Goal: Task Accomplishment & Management: Complete application form

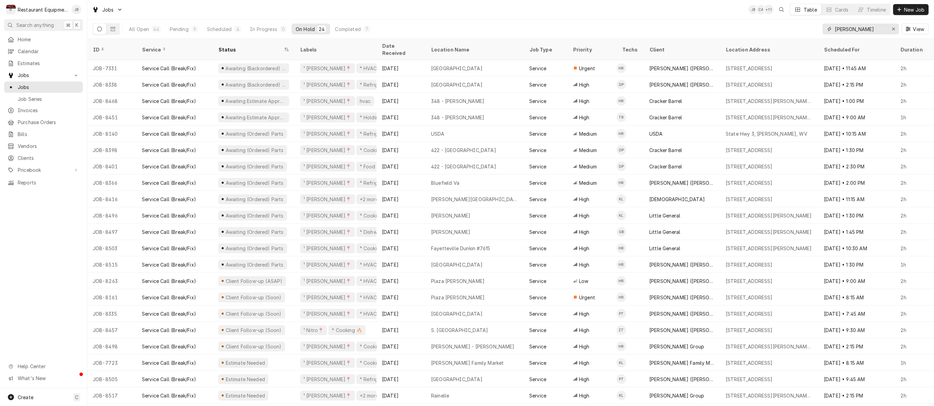
click at [860, 29] on input "beckley" at bounding box center [859, 29] width 51 height 11
type input "b"
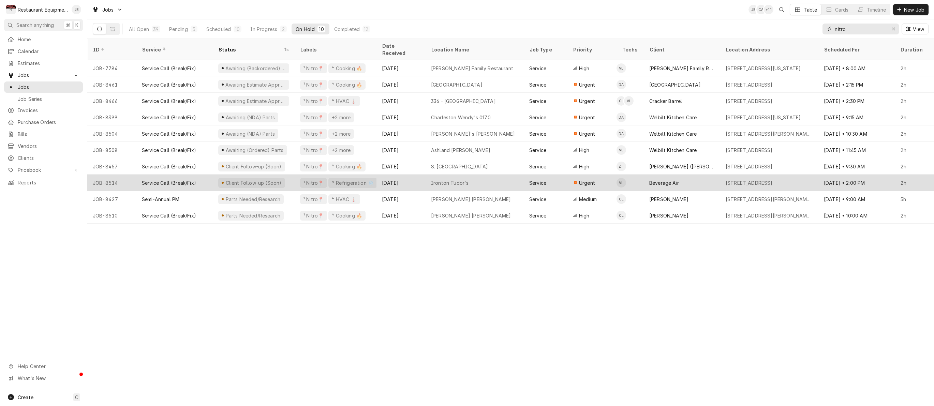
type input "nitro"
click at [693, 175] on div "Beverage Air" at bounding box center [682, 183] width 76 height 16
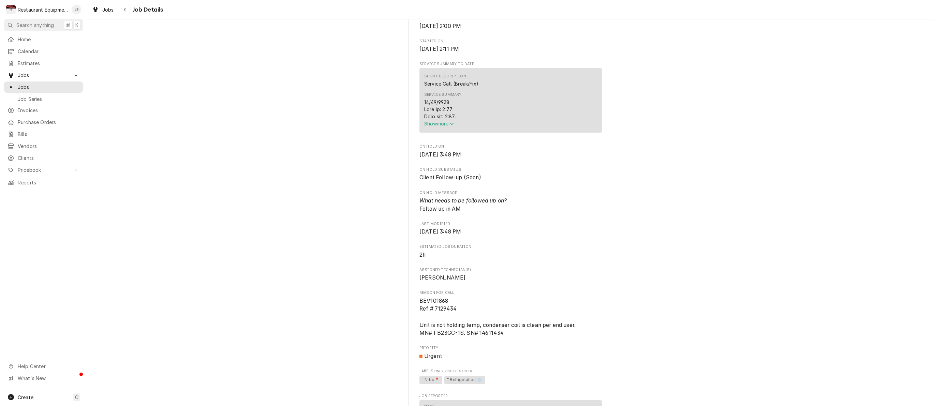
scroll to position [176, 0]
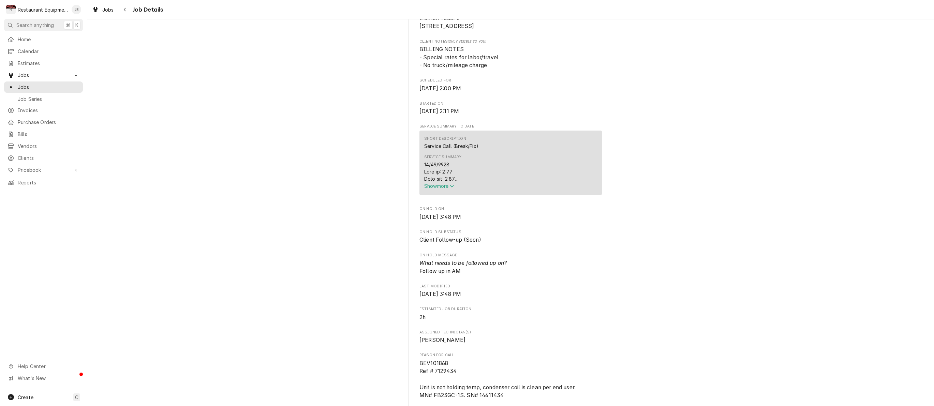
click at [438, 187] on span "Show more" at bounding box center [439, 186] width 30 height 6
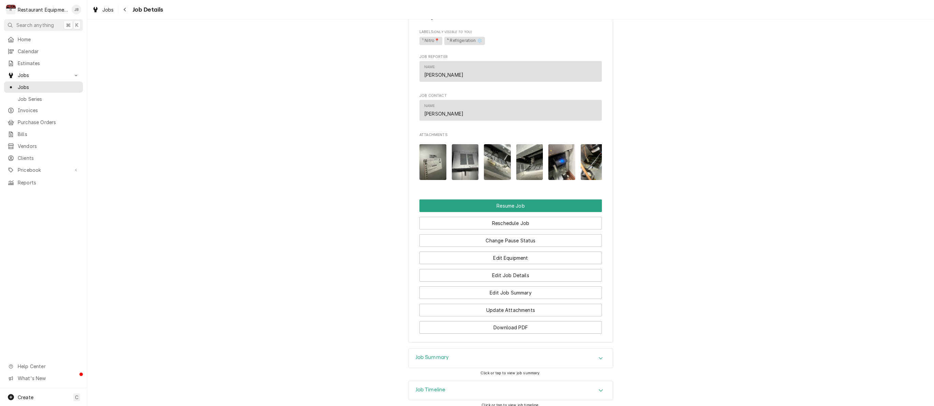
scroll to position [699, 0]
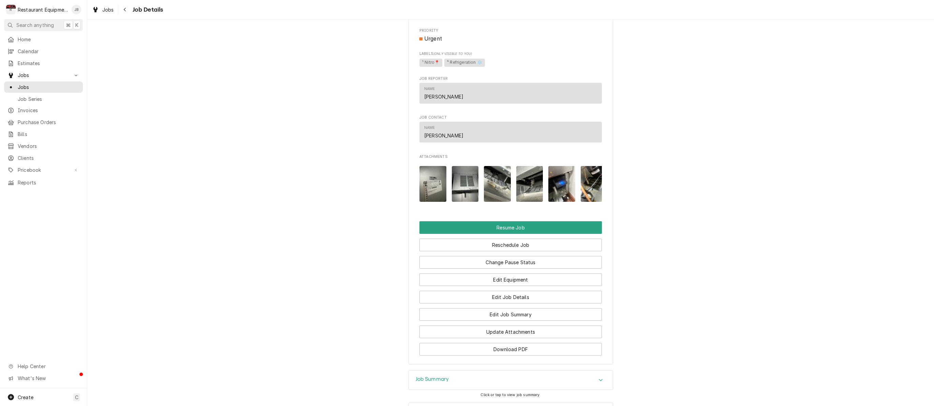
click at [470, 180] on img "Attachments" at bounding box center [465, 184] width 27 height 36
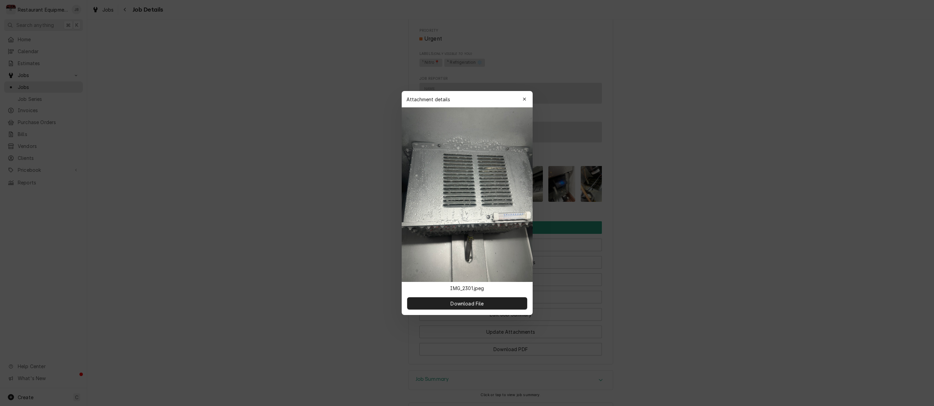
click at [527, 98] on div "button" at bounding box center [524, 99] width 7 height 7
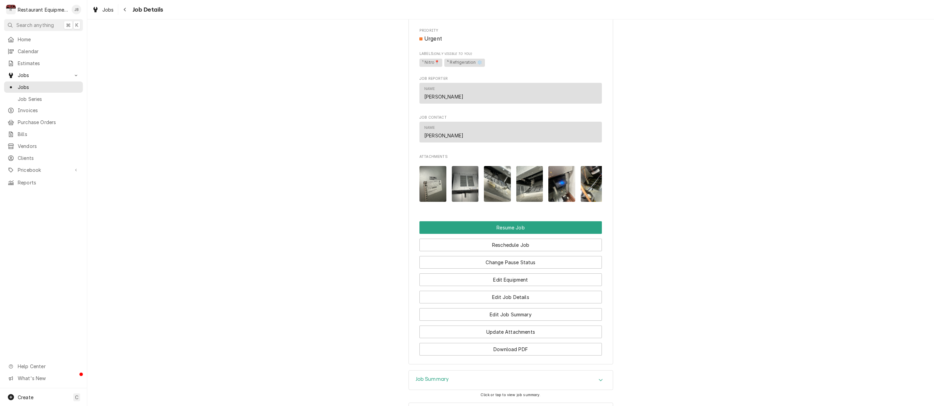
click at [500, 186] on img "Attachments" at bounding box center [497, 184] width 27 height 36
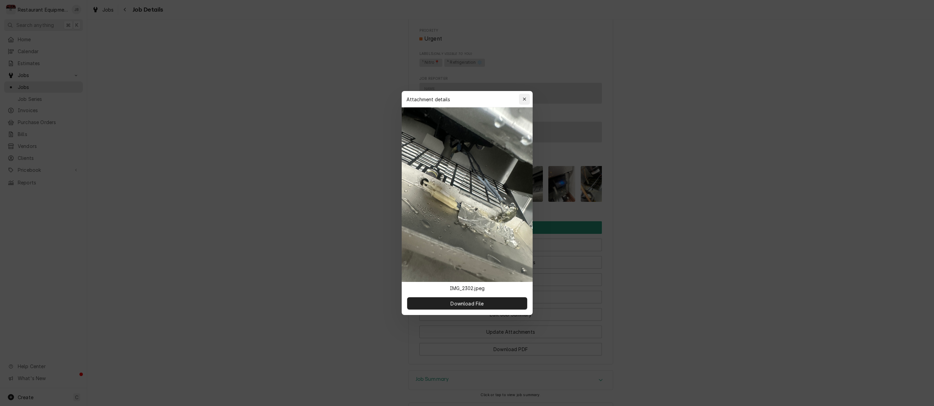
click at [526, 100] on div "button" at bounding box center [524, 99] width 7 height 7
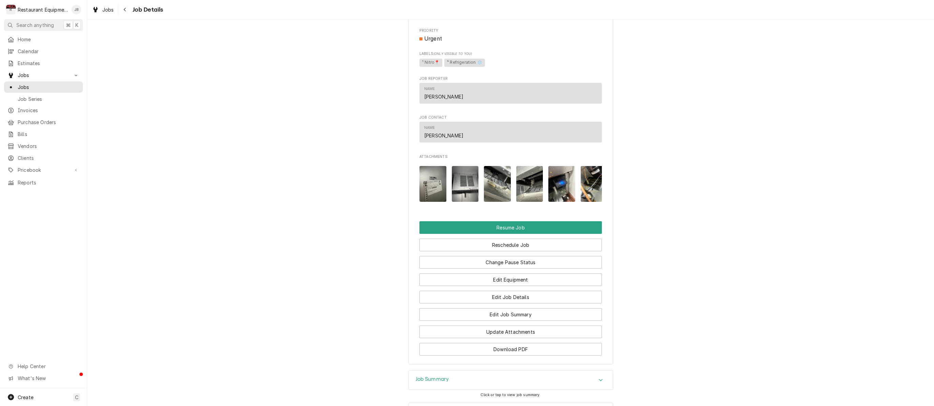
click at [532, 178] on img "Attachments" at bounding box center [529, 184] width 27 height 36
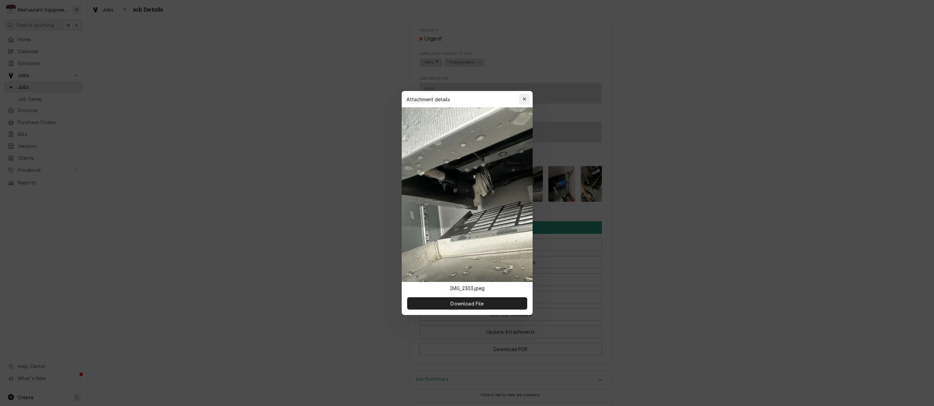
click at [525, 102] on div "button" at bounding box center [524, 99] width 7 height 7
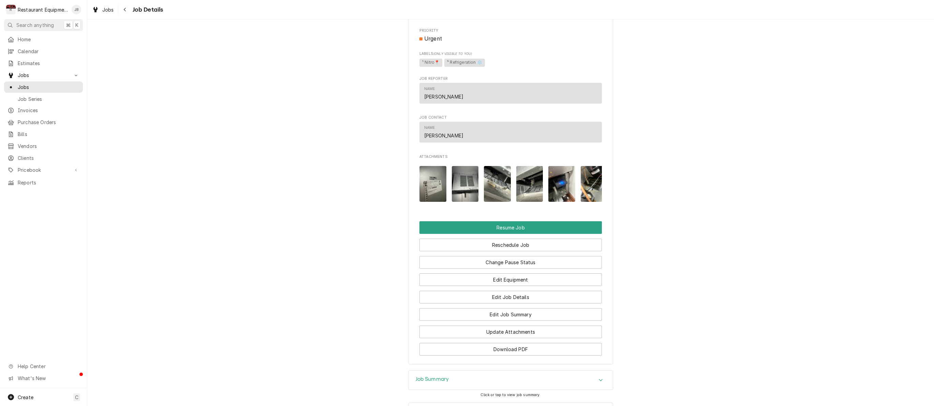
click at [561, 179] on img "Attachments" at bounding box center [561, 184] width 27 height 36
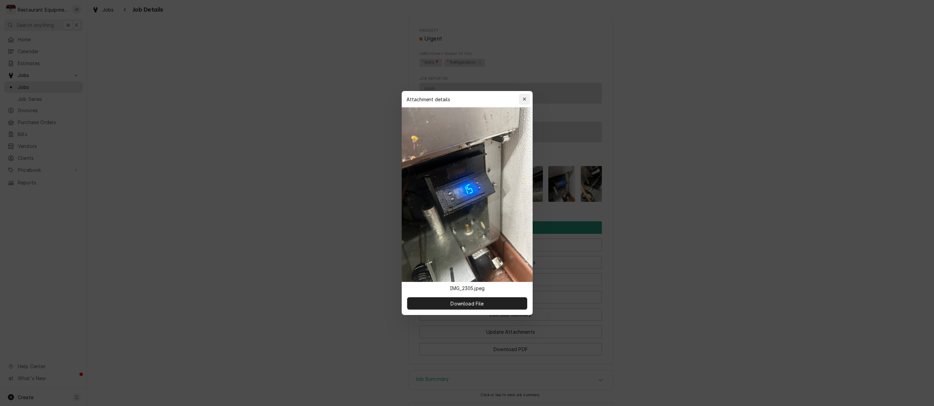
click at [524, 99] on icon "button" at bounding box center [524, 98] width 3 height 3
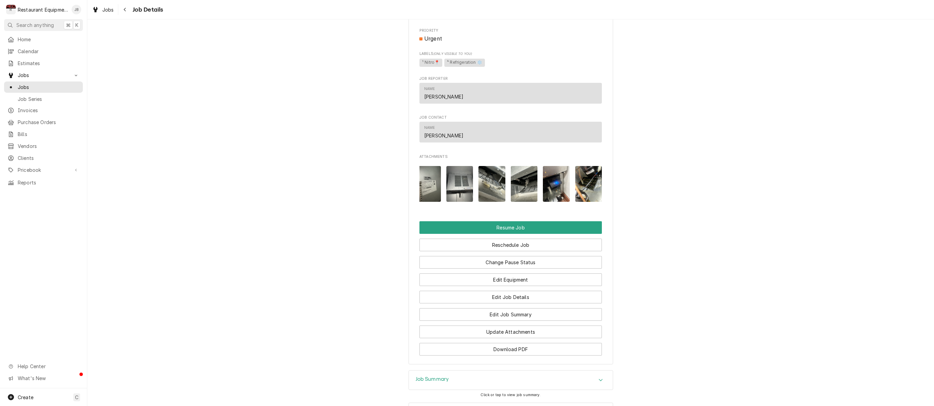
scroll to position [0, 0]
click at [557, 182] on img "Attachments" at bounding box center [556, 184] width 27 height 36
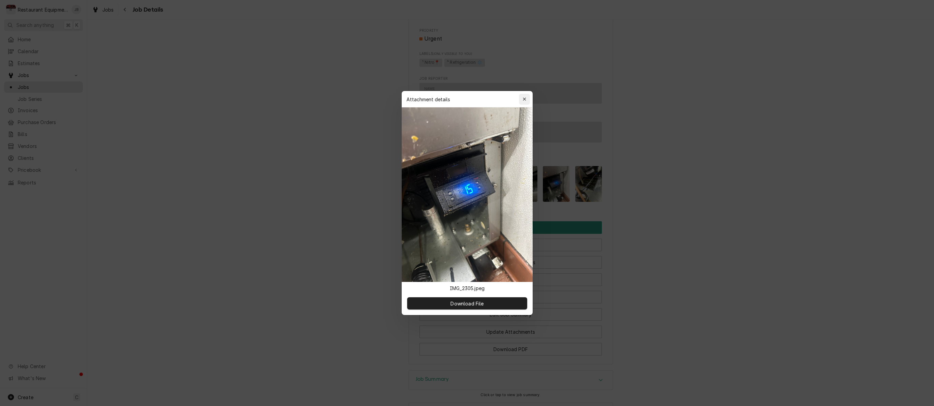
click at [524, 100] on icon "button" at bounding box center [524, 99] width 4 height 5
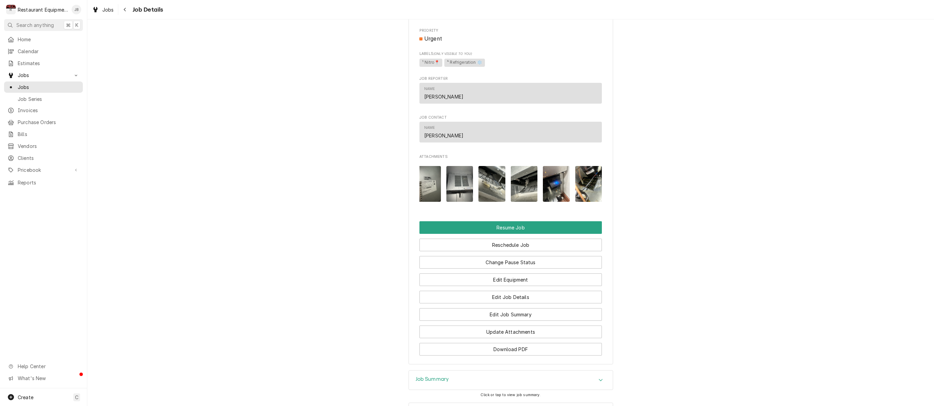
click at [441, 377] on h3 "Job Summary" at bounding box center [432, 379] width 33 height 6
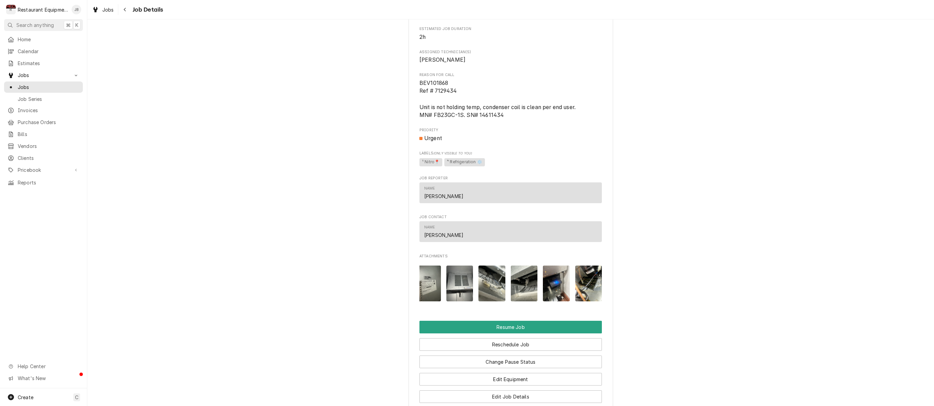
scroll to position [606, 0]
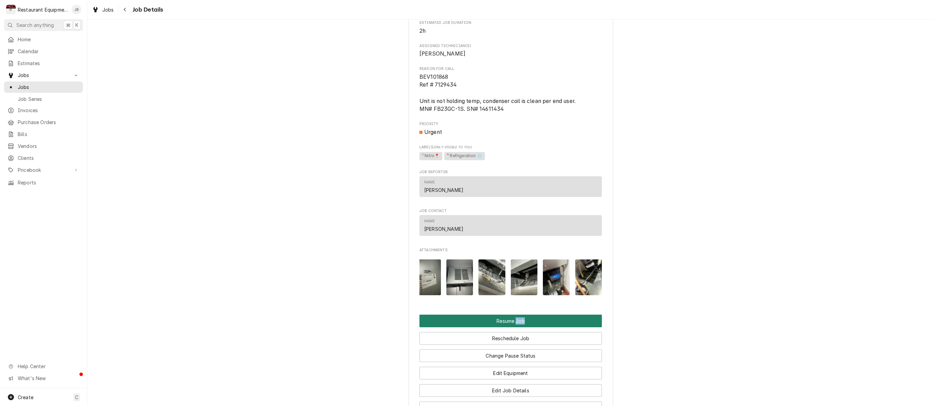
click at [454, 318] on button "Resume Job" at bounding box center [510, 321] width 182 height 13
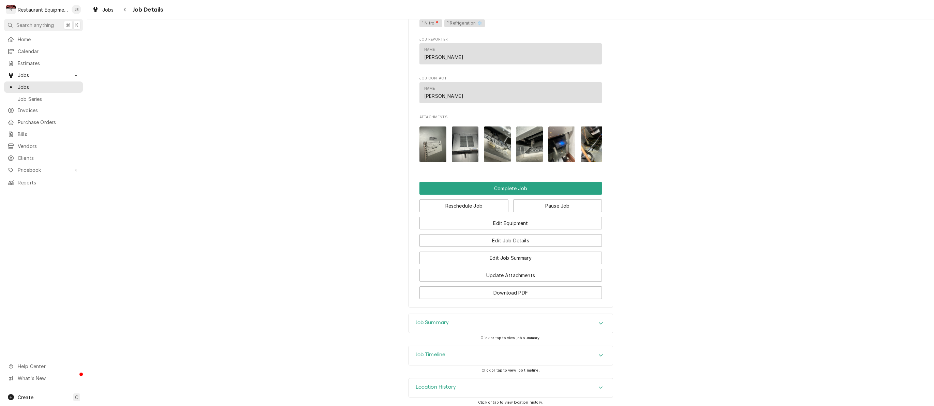
scroll to position [541, 0]
click at [481, 185] on button "Complete Job" at bounding box center [510, 188] width 182 height 13
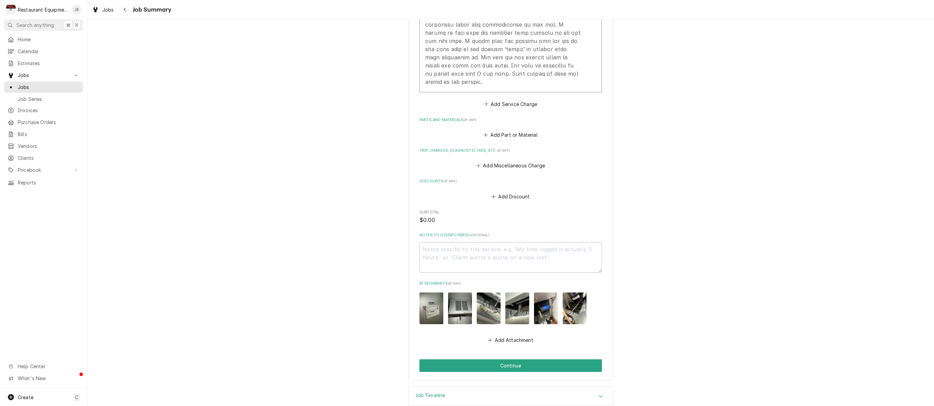
scroll to position [416, 0]
click at [506, 360] on button "Continue" at bounding box center [510, 366] width 182 height 13
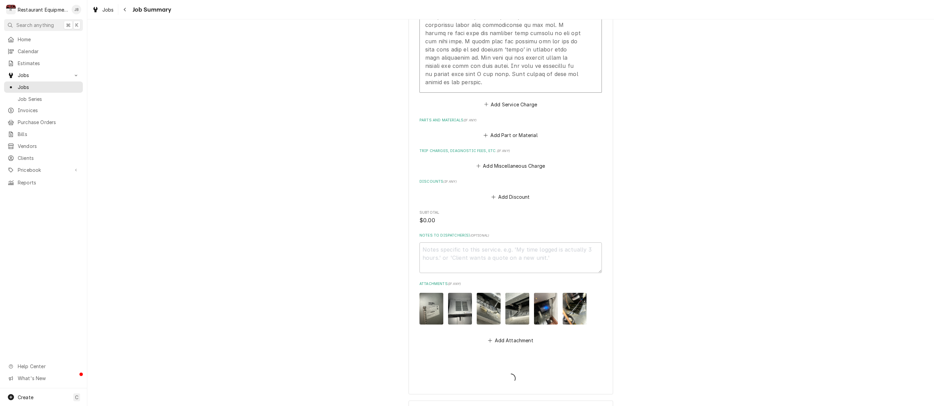
type textarea "x"
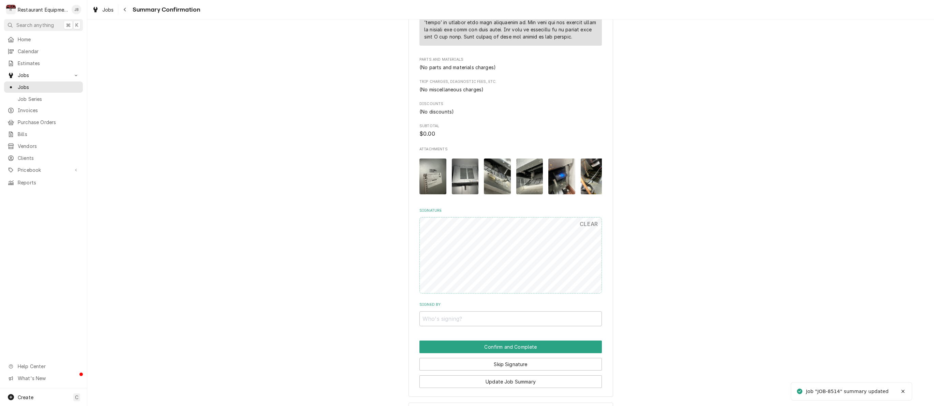
scroll to position [407, 0]
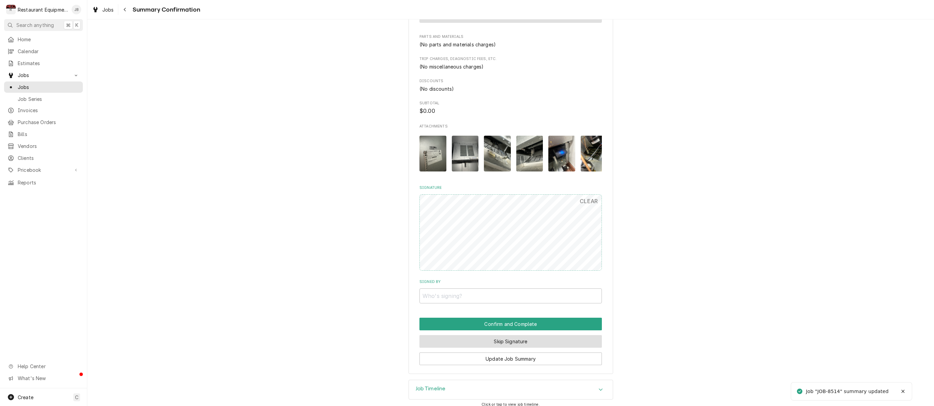
click at [502, 337] on button "Skip Signature" at bounding box center [510, 341] width 182 height 13
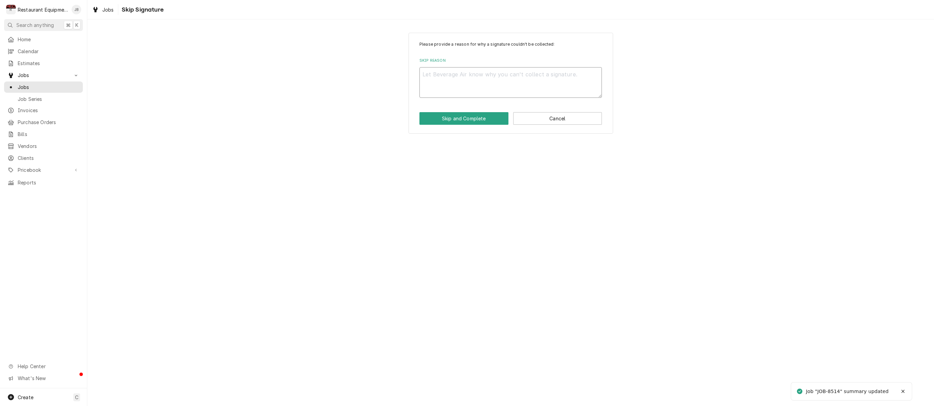
click at [470, 78] on textarea "Skip Reason" at bounding box center [510, 82] width 182 height 31
type textarea "x"
type textarea "p"
type textarea "x"
type textarea "pe"
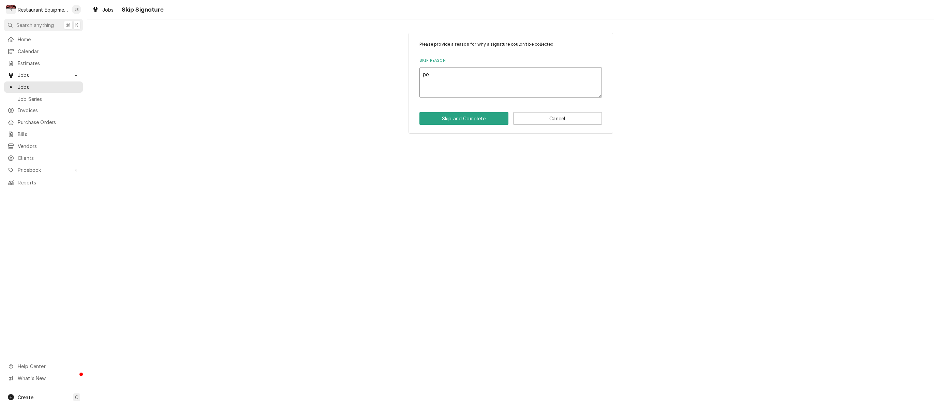
type textarea "x"
type textarea "per"
type textarea "x"
type textarea "per"
type textarea "x"
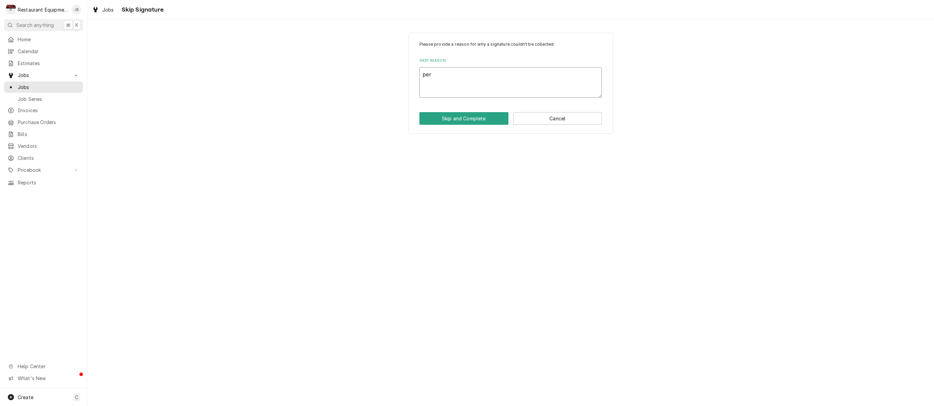
type textarea "per"
type textarea "x"
type textarea "pe"
type textarea "x"
type textarea "p"
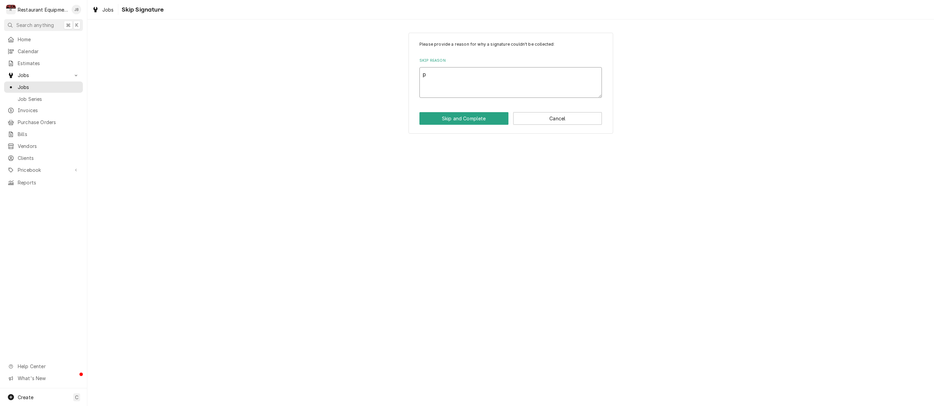
type textarea "x"
type textarea "P"
type textarea "x"
type textarea "Pe"
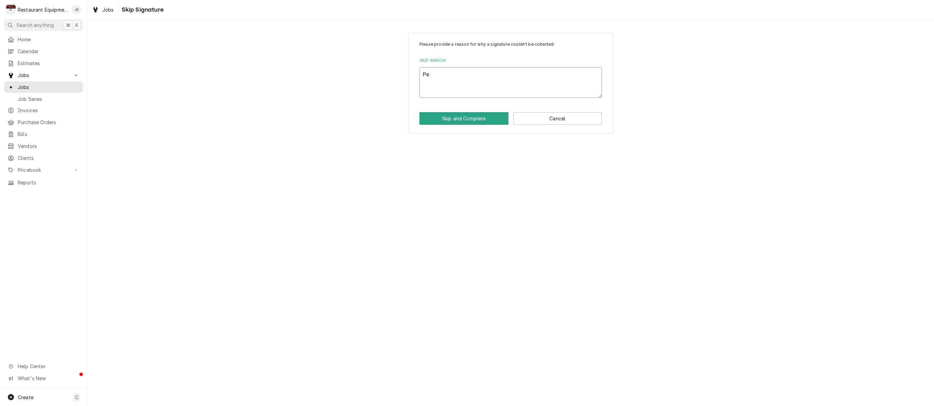
type textarea "x"
type textarea "Per"
type textarea "x"
type textarea "Per"
type textarea "x"
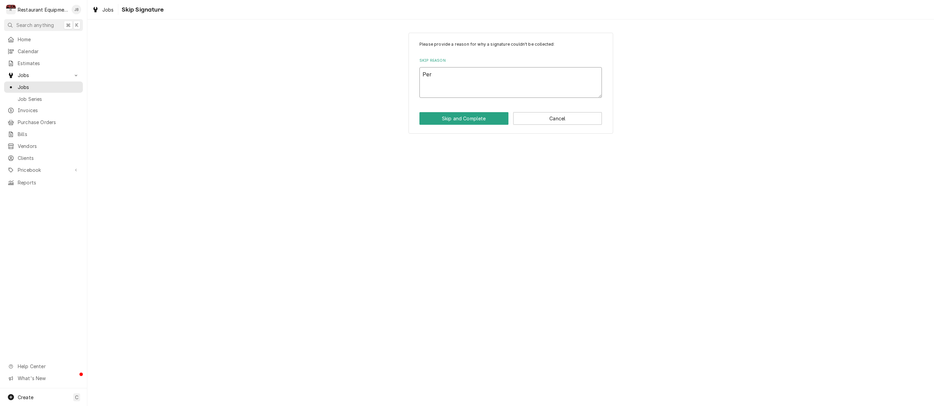
type textarea "Per t"
type textarea "x"
type textarea "Per te"
type textarea "x"
type textarea "Per tec"
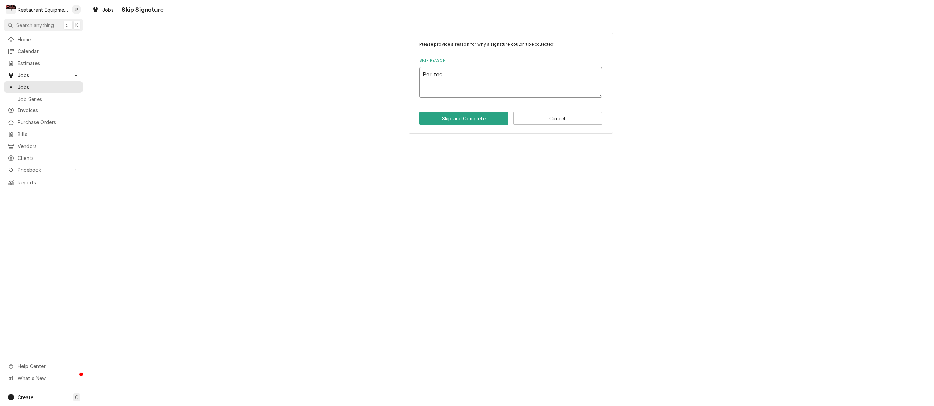
type textarea "x"
type textarea "Per tech"
type textarea "x"
type textarea "Per tech"
type textarea "x"
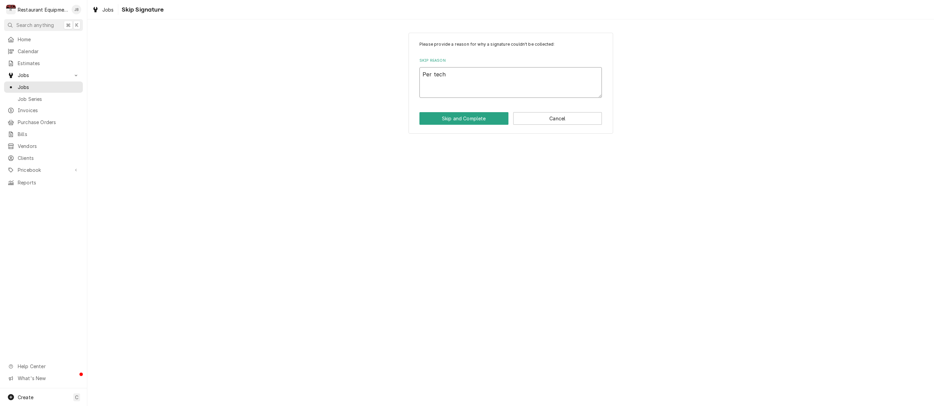
type textarea "Per tech s"
type textarea "x"
type textarea "Per tech su"
type textarea "x"
type textarea "Per tech sup"
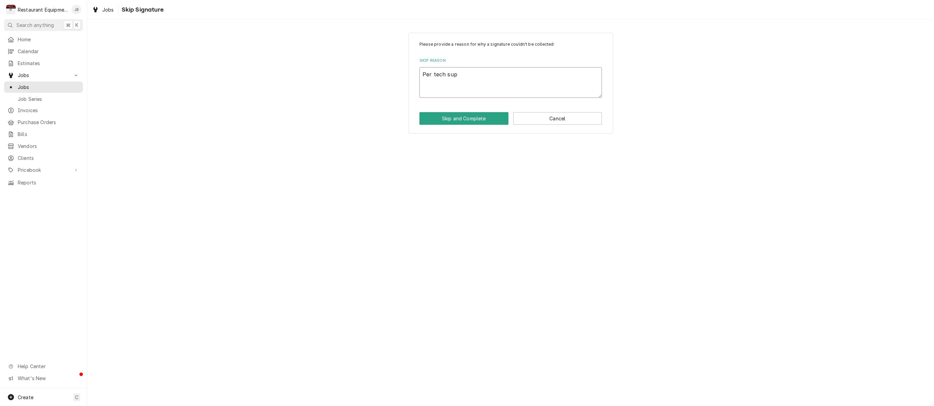
type textarea "x"
type textarea "Per tech supp"
type textarea "x"
type textarea "Per tech suppo"
type textarea "x"
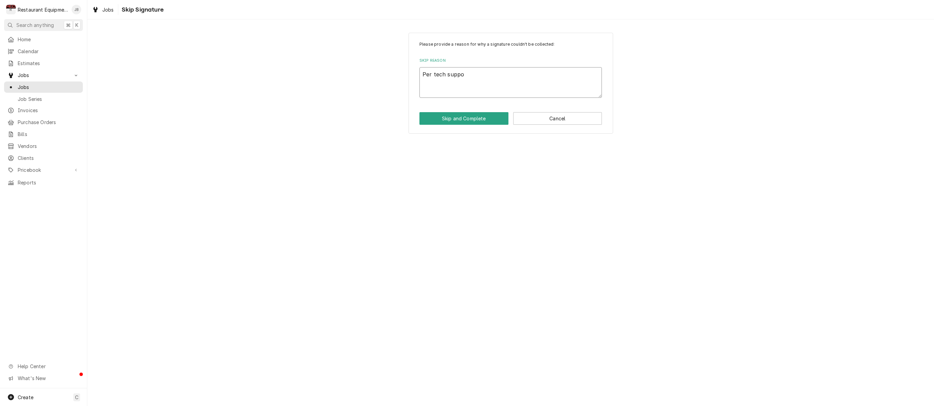
type textarea "Per tech suppor"
type textarea "x"
type textarea "Per tech support"
type textarea "x"
type textarea "Per tech support"
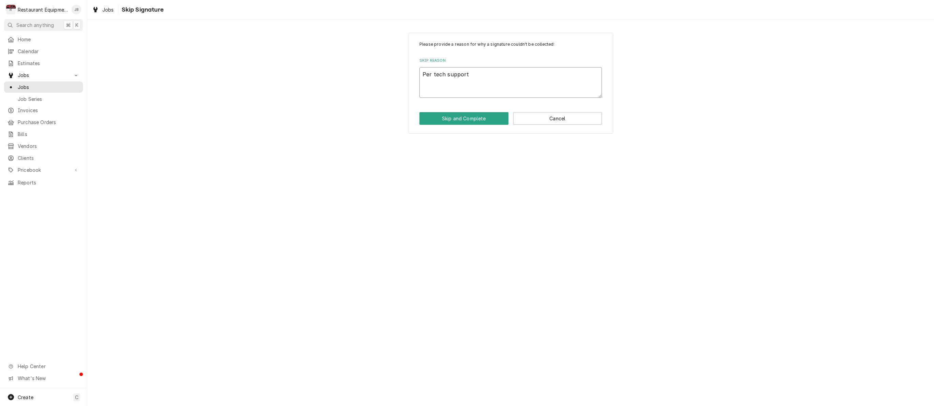
type textarea "x"
type textarea "Per tech support u"
type textarea "x"
type textarea "Per tech support un"
type textarea "x"
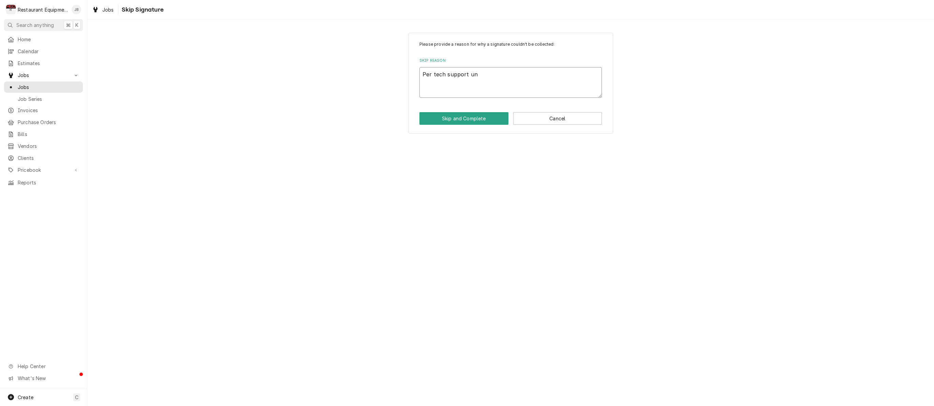
type textarea "Per tech support uni"
type textarea "x"
type textarea "Per tech support unit"
type textarea "x"
type textarea "Per tech support unit"
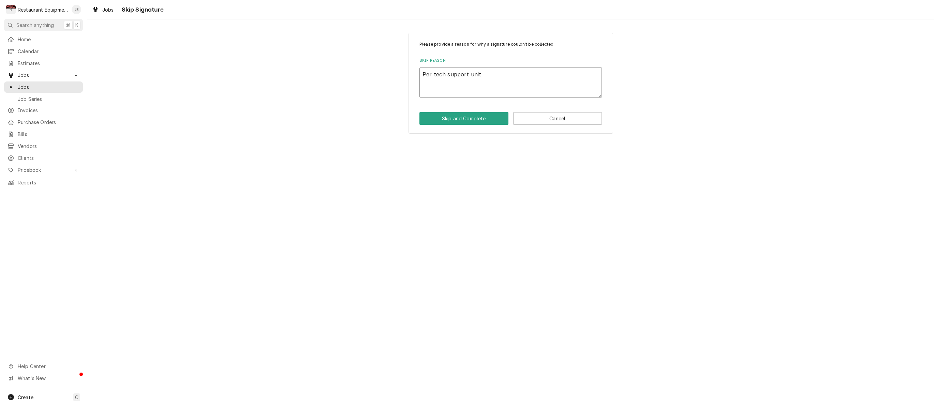
type textarea "x"
type textarea "Per tech support unit i"
type textarea "x"
type textarea "Per tech support unit is"
type textarea "x"
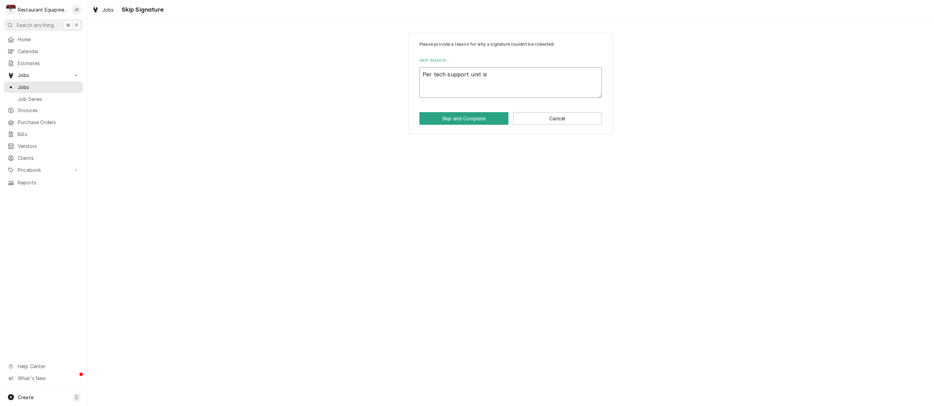
type textarea "Per tech support unit is"
type textarea "x"
type textarea "Per tech support unit is o"
type textarea "x"
type textarea "Per tech support unit is op"
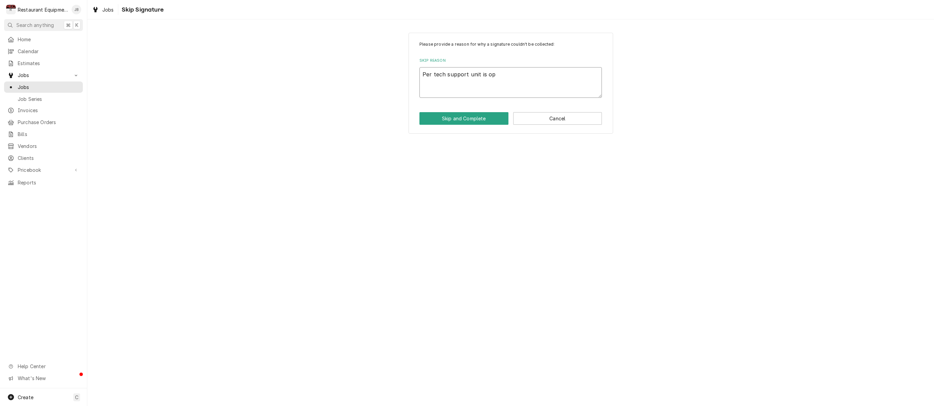
type textarea "x"
type textarea "Per tech support unit is ope"
type textarea "x"
type textarea "Per tech support unit is oper"
type textarea "x"
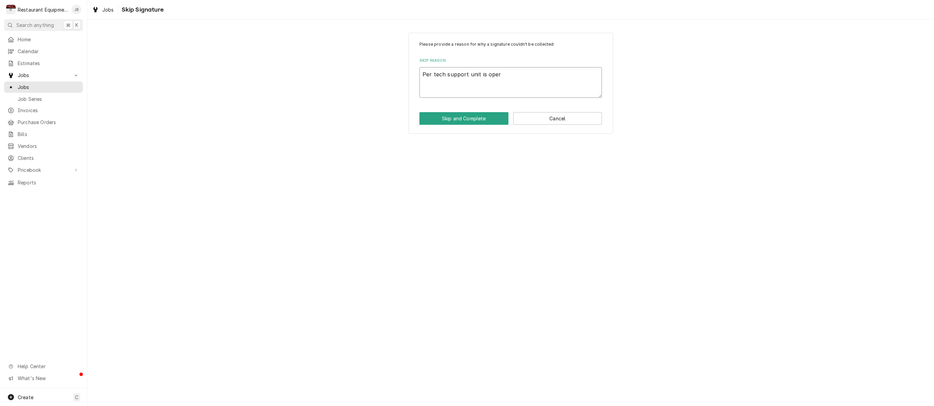
type textarea "Per tech support unit is opera"
type textarea "x"
type textarea "Per tech support unit is operat"
type textarea "x"
type textarea "Per tech support unit is operati"
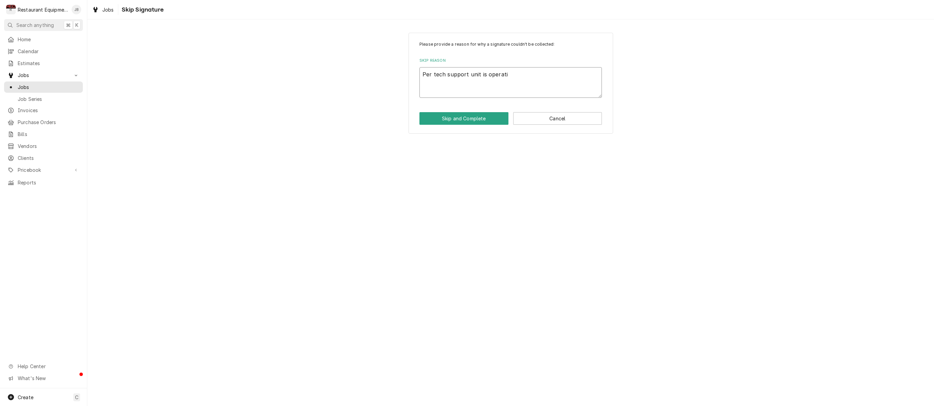
type textarea "x"
type textarea "Per tech support unit is operatin"
type textarea "x"
type textarea "Per tech support unit is operating"
type textarea "x"
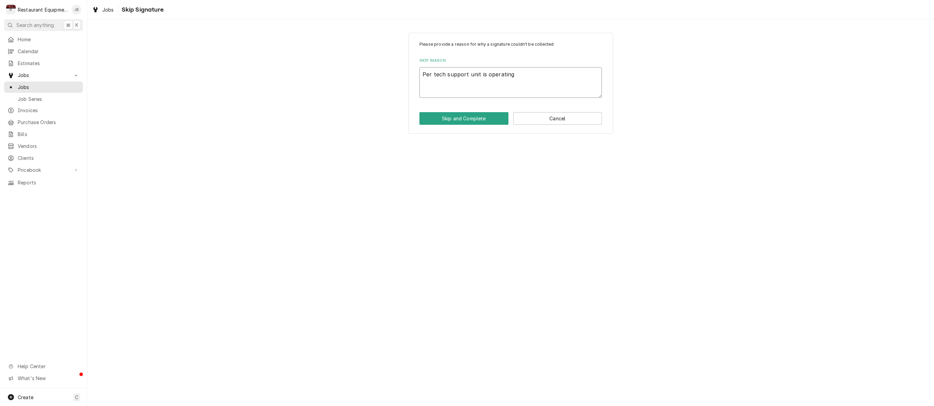
type textarea "Per tech support unit is operating"
type textarea "x"
type textarea "Per tech support unit is operating"
type textarea "x"
type textarea "Per tech support unit is operating t"
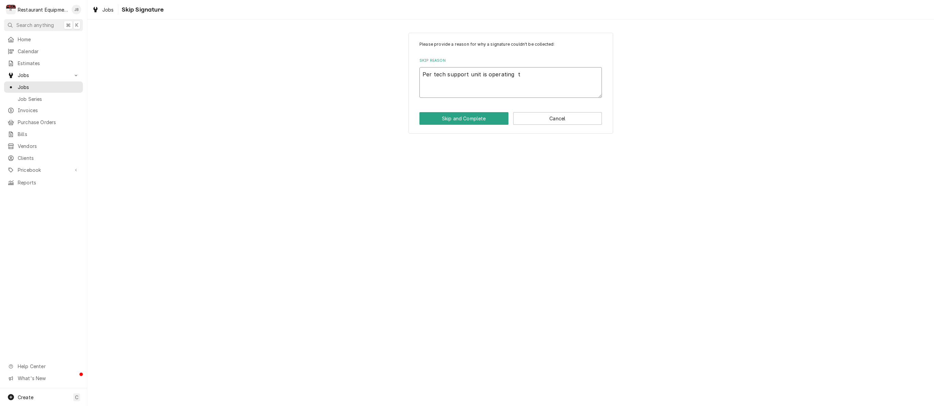
type textarea "x"
type textarea "Per tech support unit is operating to"
type textarea "x"
type textarea "Per tech support unit is operating to"
type textarea "x"
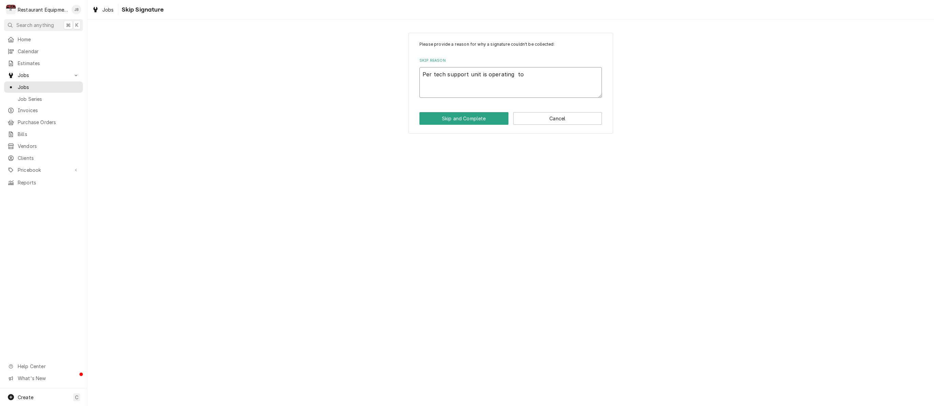
type textarea "Per tech support unit is operating to s"
type textarea "x"
type textarea "Per tech support unit is operating to sp"
type textarea "x"
type textarea "Per tech support unit is operating to spe"
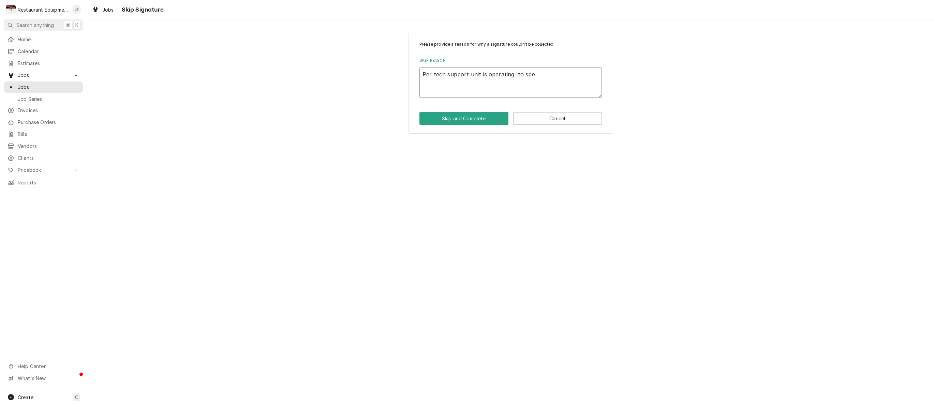
type textarea "x"
type textarea "Per tech support unit is operating to spec"
type textarea "x"
type textarea "Per tech support unit is operating to spe"
type textarea "x"
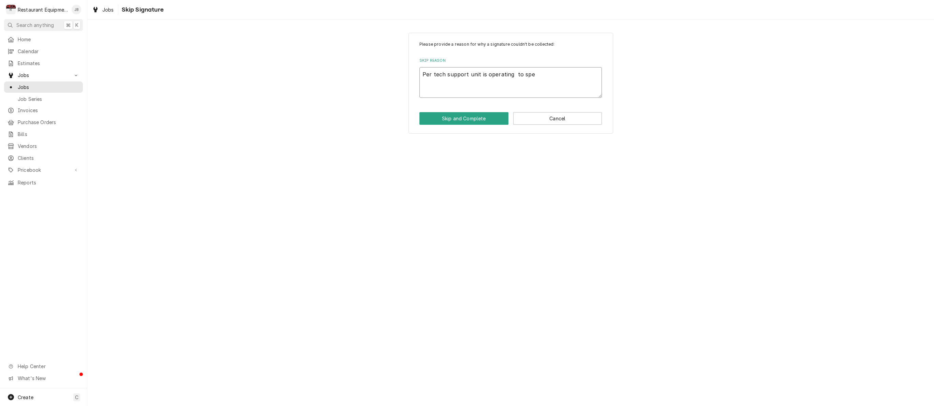
type textarea "Per tech support unit is operating to sp"
type textarea "x"
type textarea "Per tech support unit is operating to s"
type textarea "x"
type textarea "Per tech support unit is operating to"
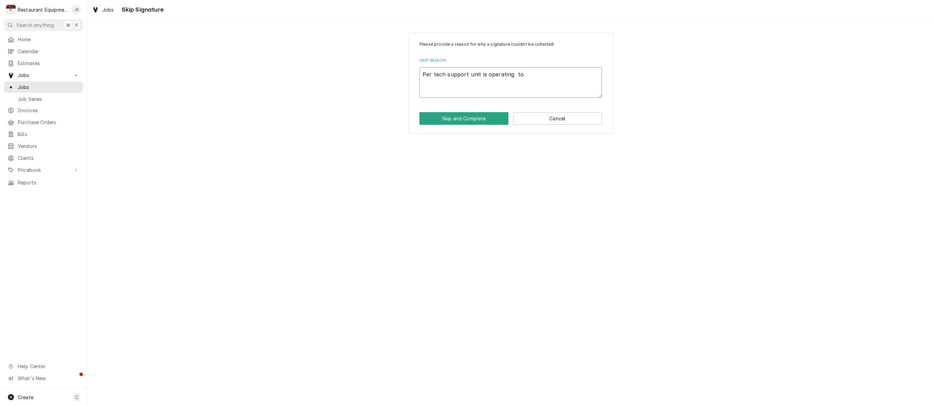
type textarea "x"
type textarea "Per tech support unit is operating to o"
type textarea "x"
type textarea "Per tech support unit is operating to"
type textarea "x"
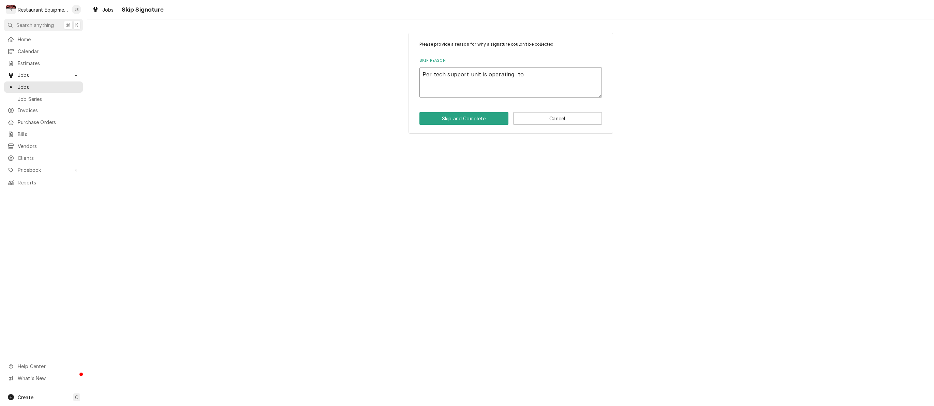
type textarea "Per tech support unit is operating to"
type textarea "x"
type textarea "Per tech support unit is operating t"
type textarea "x"
type textarea "Per tech support unit is operating"
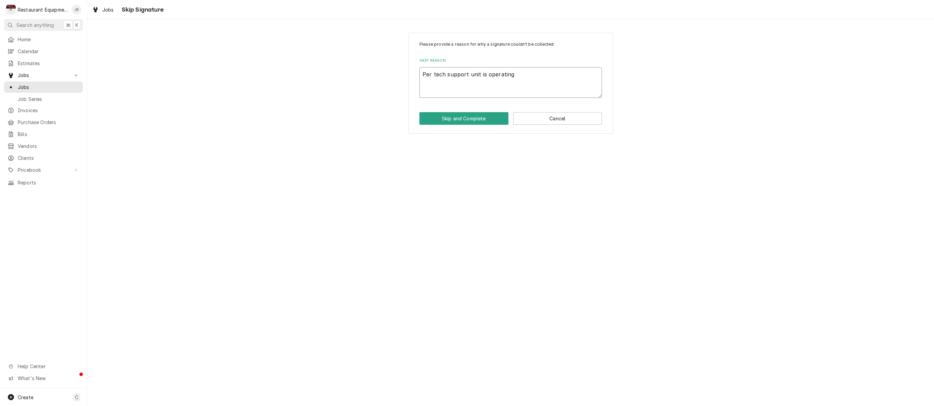
type textarea "x"
type textarea "Per tech support unit is operating p"
type textarea "x"
type textarea "Per tech support unit is operating pr"
type textarea "x"
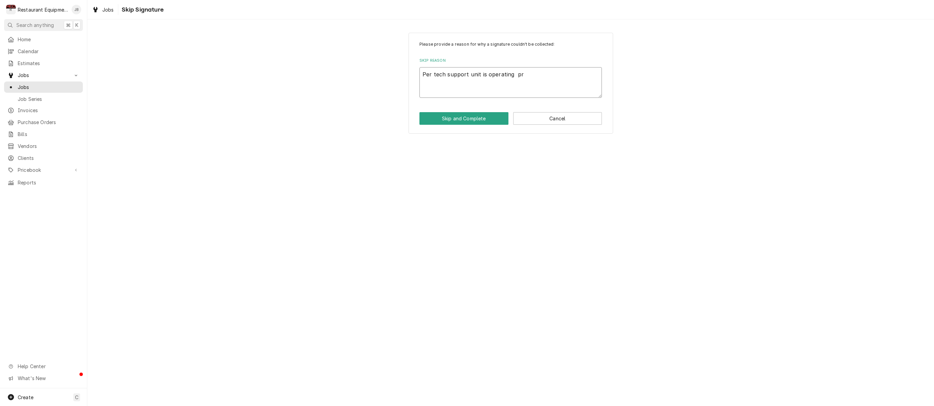
type textarea "Per tech support unit is operating pro"
type textarea "x"
type textarea "Per tech support unit is operating prop"
type textarea "x"
type textarea "Per tech support unit is operating prope"
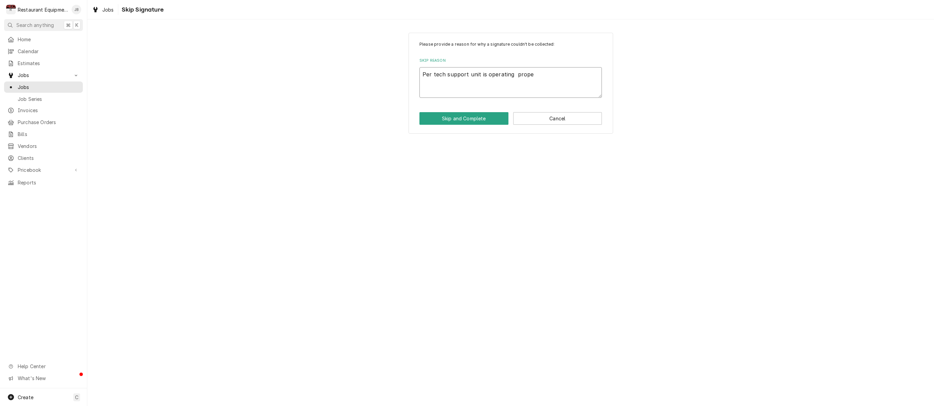
type textarea "x"
type textarea "Per tech support unit is operating proper"
type textarea "x"
type textarea "Per tech support unit is operating properl"
type textarea "x"
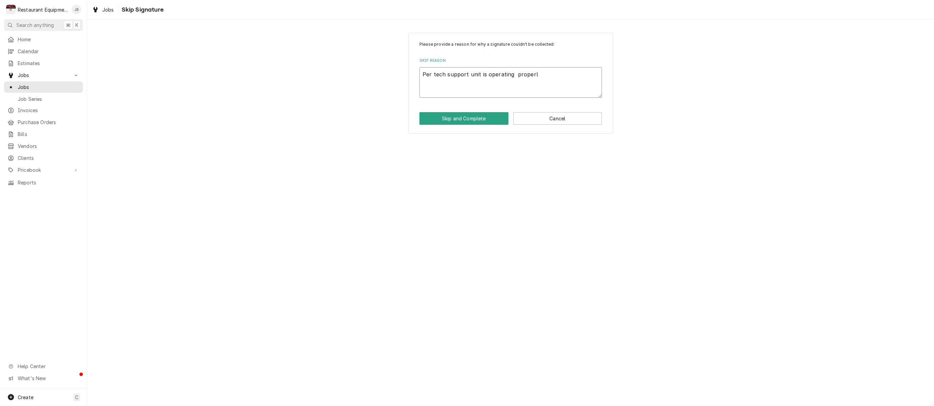
type textarea "Per tech support unit is operating properly"
type textarea "x"
type textarea "Per tech support unit is operating properly."
type textarea "x"
type textarea "Per tech support unit is operating properly."
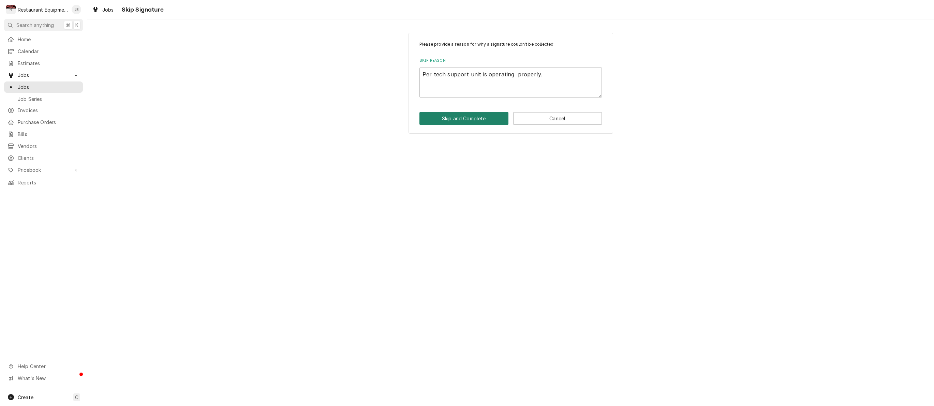
click at [457, 117] on button "Skip and Complete" at bounding box center [463, 118] width 89 height 13
type textarea "x"
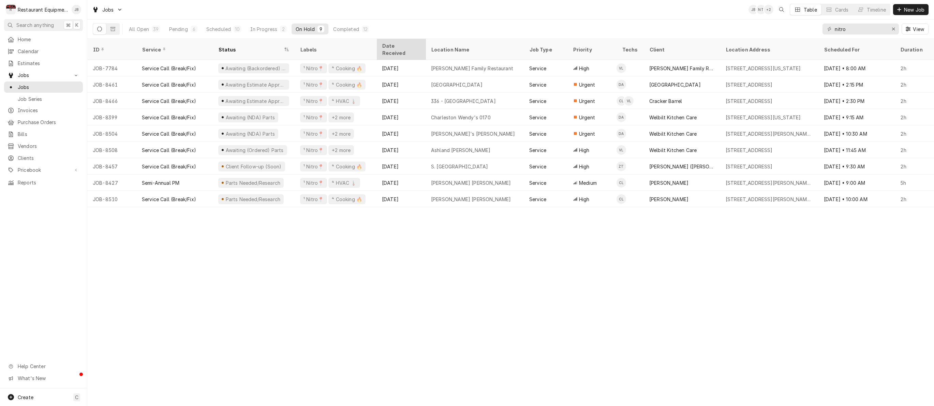
click at [398, 48] on div "Date Received" at bounding box center [401, 49] width 46 height 18
click at [396, 45] on div "Date Received" at bounding box center [397, 49] width 31 height 14
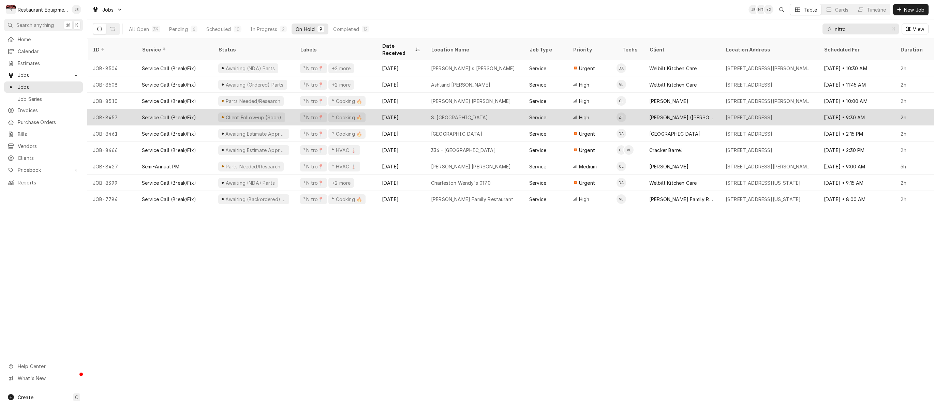
click at [378, 110] on div "Aug 8" at bounding box center [400, 117] width 49 height 16
click at [378, 110] on div "[DATE]" at bounding box center [400, 117] width 49 height 16
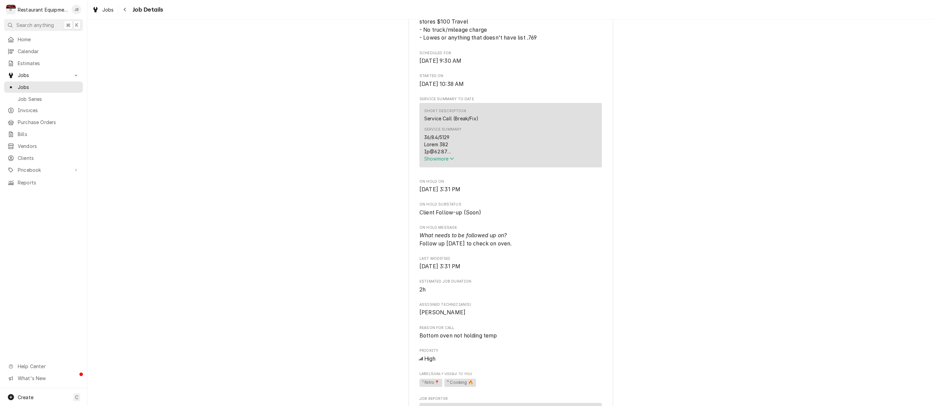
scroll to position [224, 0]
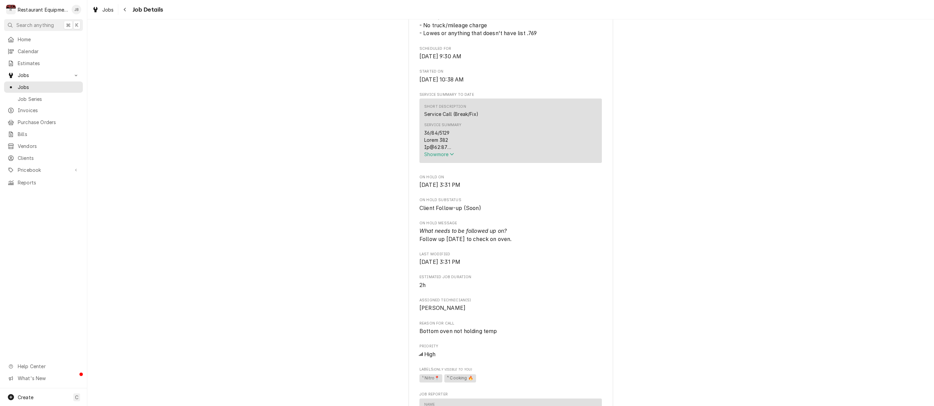
click at [432, 155] on span "Show more" at bounding box center [439, 154] width 30 height 6
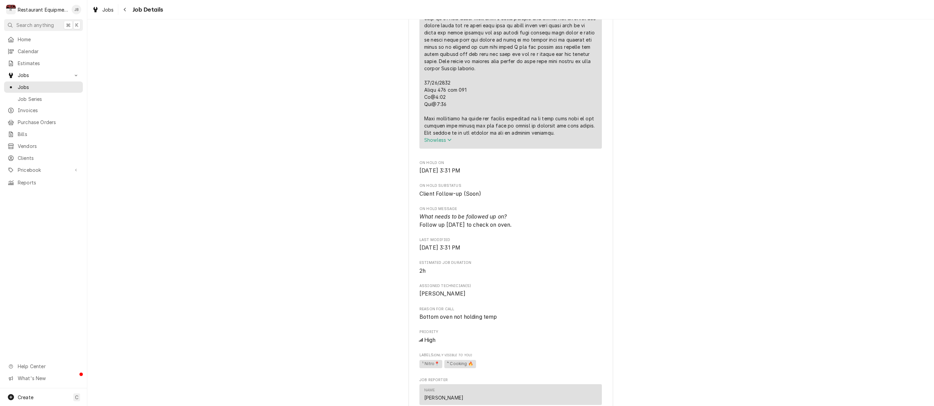
scroll to position [404, 0]
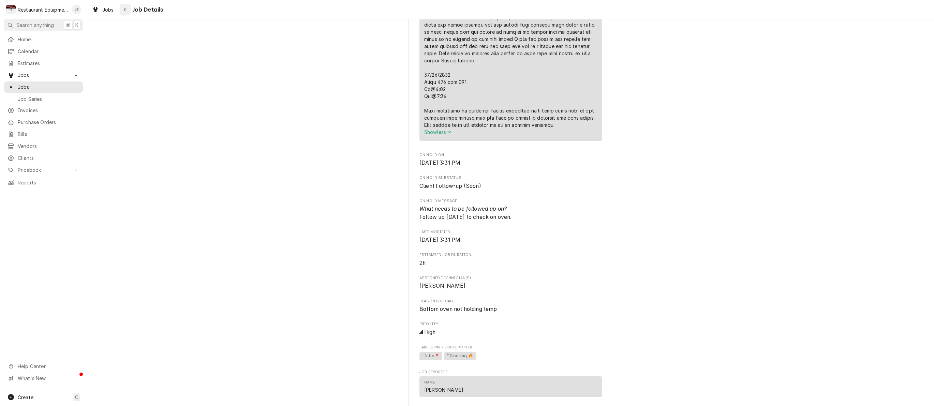
click at [125, 9] on icon "Navigate back" at bounding box center [124, 9] width 3 height 5
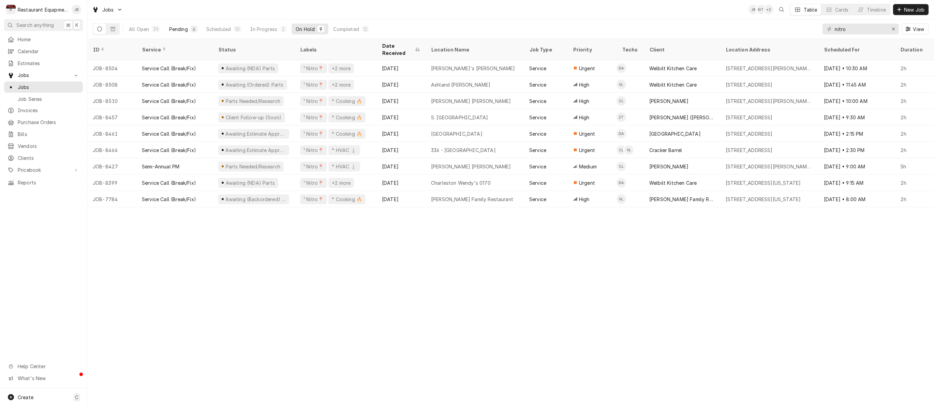
click at [182, 29] on div "Pending" at bounding box center [178, 29] width 19 height 7
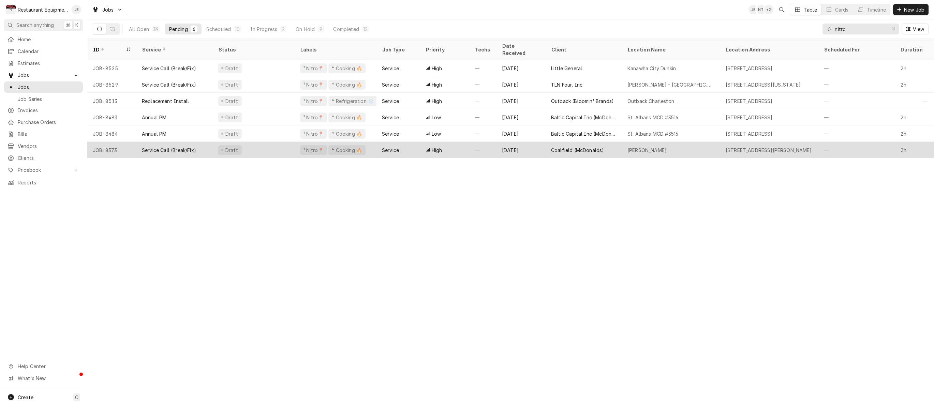
click at [270, 142] on div "Draft" at bounding box center [254, 150] width 82 height 16
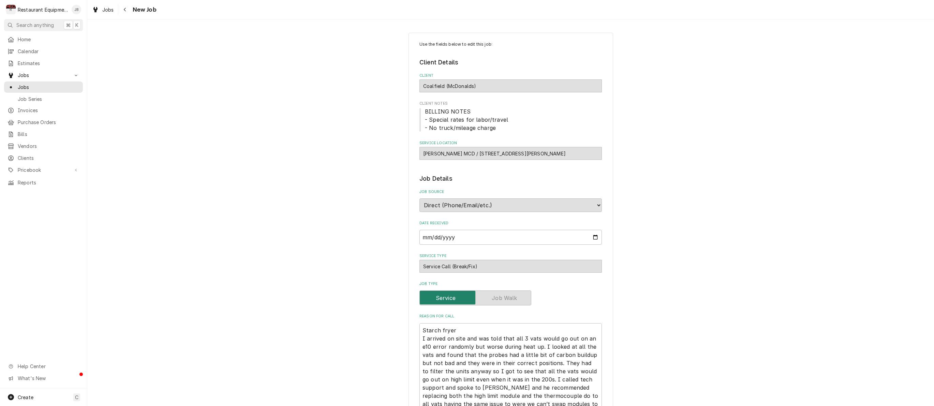
type textarea "x"
click at [125, 10] on icon "Navigate back" at bounding box center [125, 10] width 2 height 4
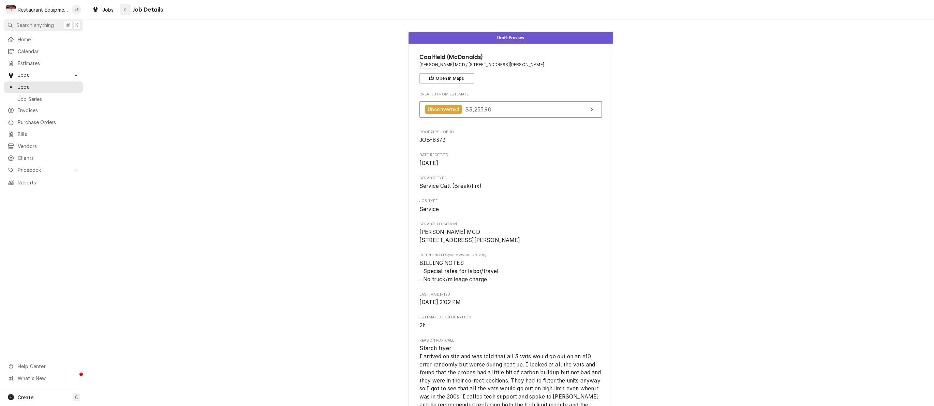
click at [123, 7] on div "Navigate back" at bounding box center [125, 9] width 7 height 7
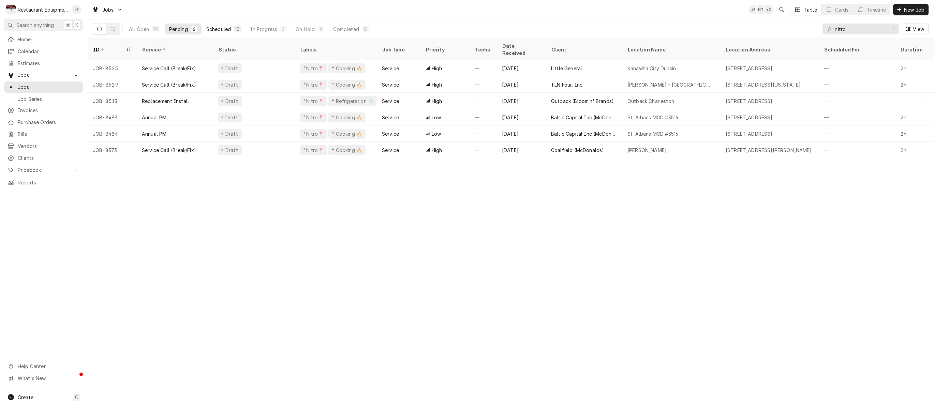
click at [238, 27] on div "10" at bounding box center [237, 29] width 5 height 7
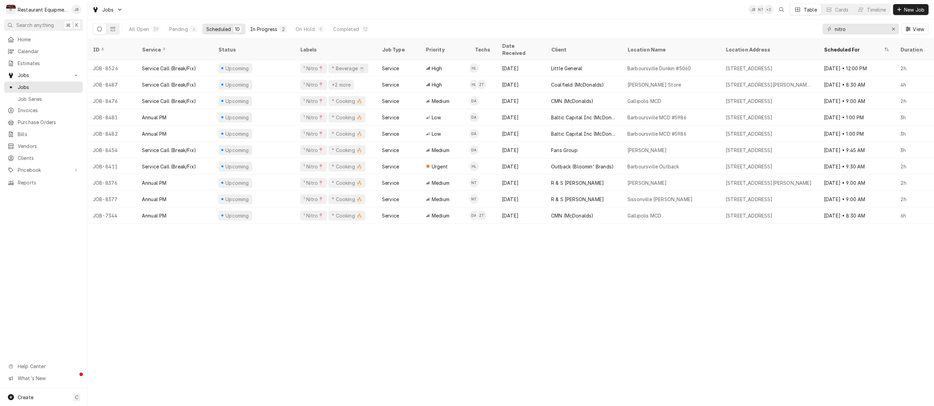
click at [276, 33] on button "In Progress 2" at bounding box center [268, 29] width 45 height 11
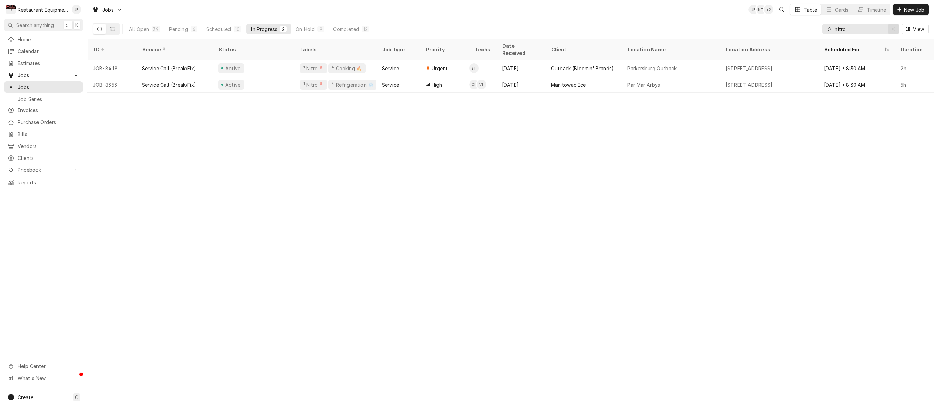
click at [895, 26] on div "Erase input" at bounding box center [893, 29] width 7 height 7
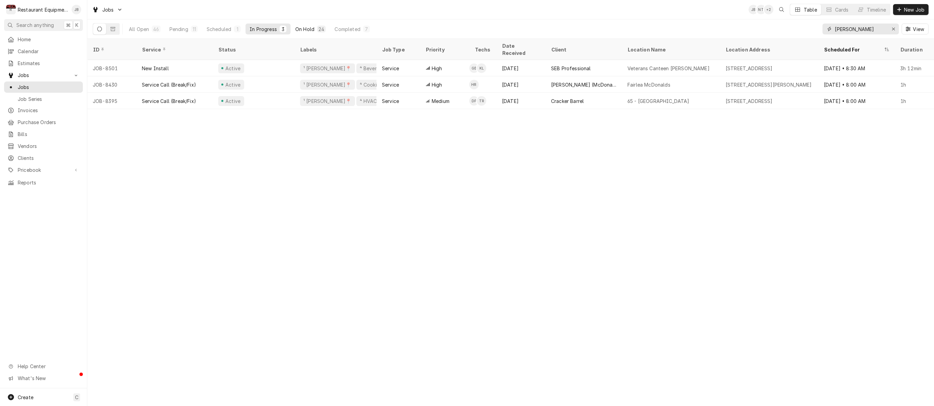
type input "[PERSON_NAME]"
click at [309, 28] on div "On Hold" at bounding box center [304, 29] width 19 height 7
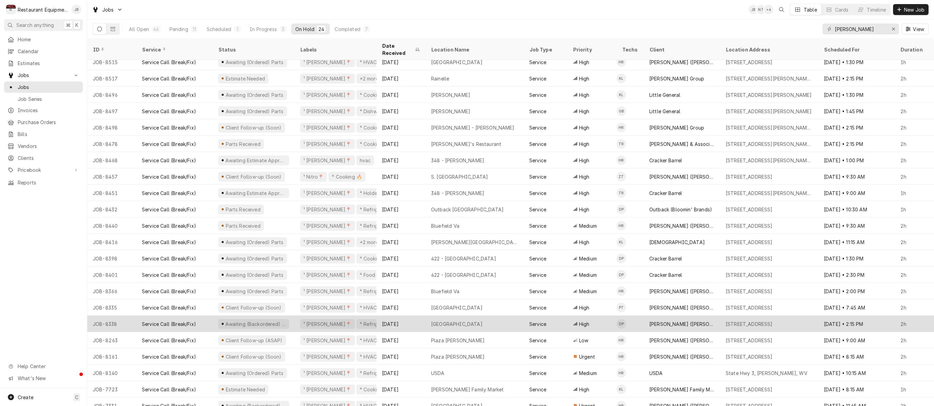
scroll to position [39, 0]
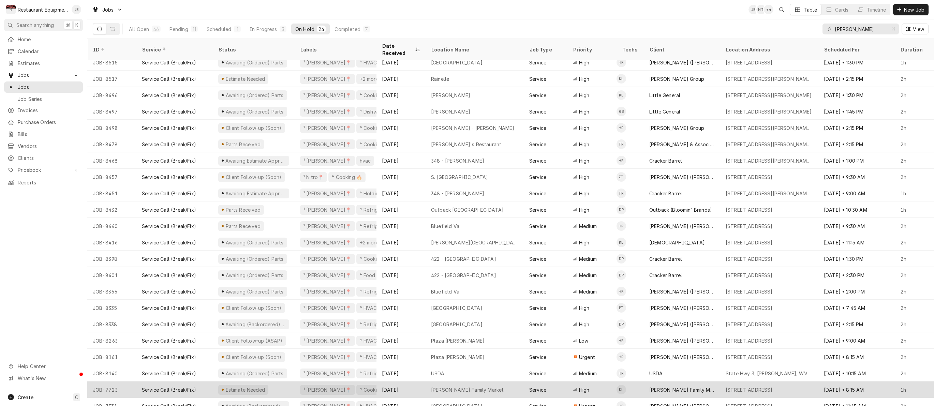
click at [418, 381] on div "Jun 17" at bounding box center [400, 389] width 49 height 16
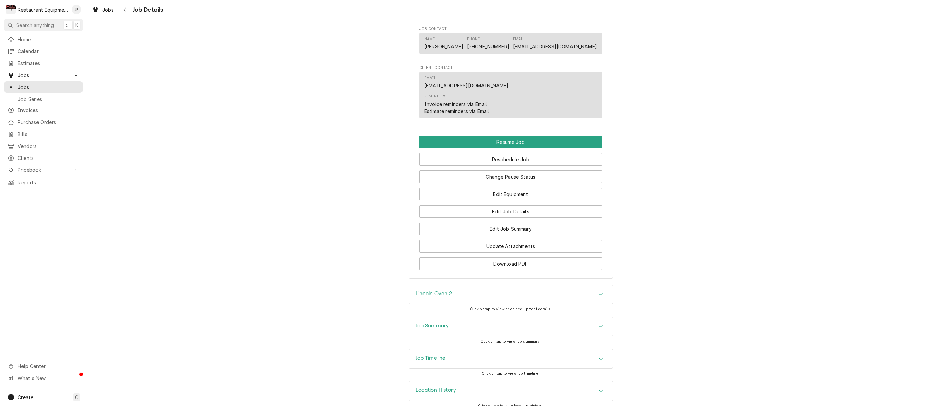
scroll to position [736, 0]
click at [501, 287] on div "Lincoln Oven 2" at bounding box center [511, 294] width 204 height 19
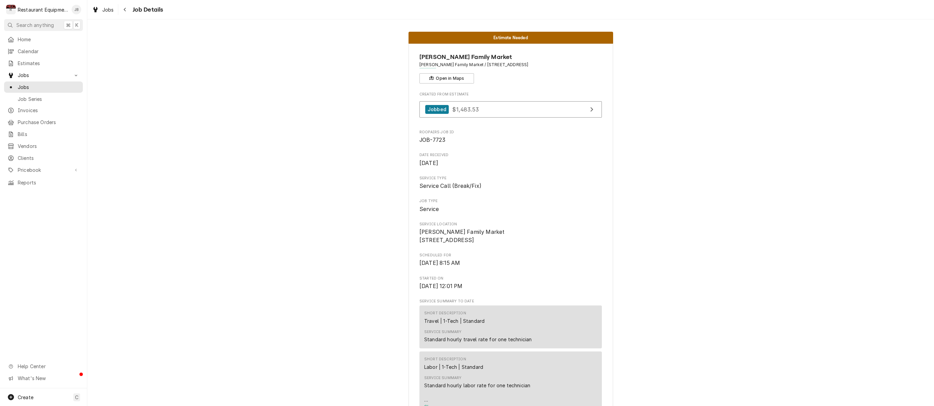
scroll to position [0, 0]
click at [128, 4] on div "Jobs Job Details" at bounding box center [510, 9] width 846 height 19
click at [125, 11] on icon "Navigate back" at bounding box center [125, 10] width 2 height 4
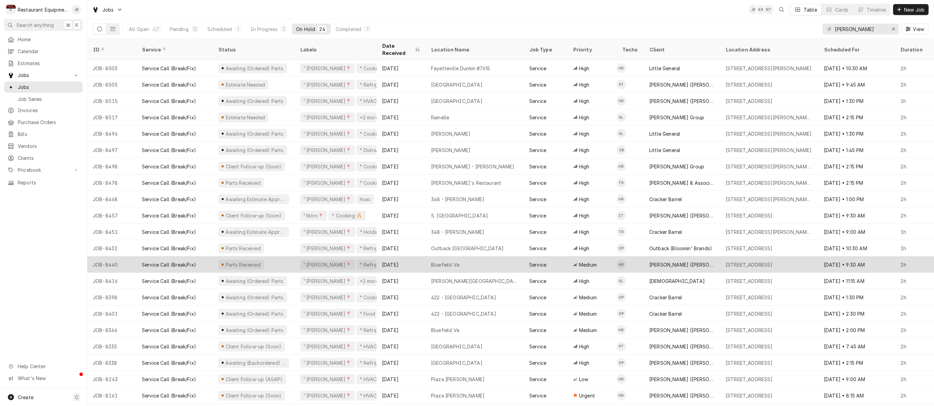
click at [419, 256] on div "[DATE]" at bounding box center [400, 264] width 49 height 16
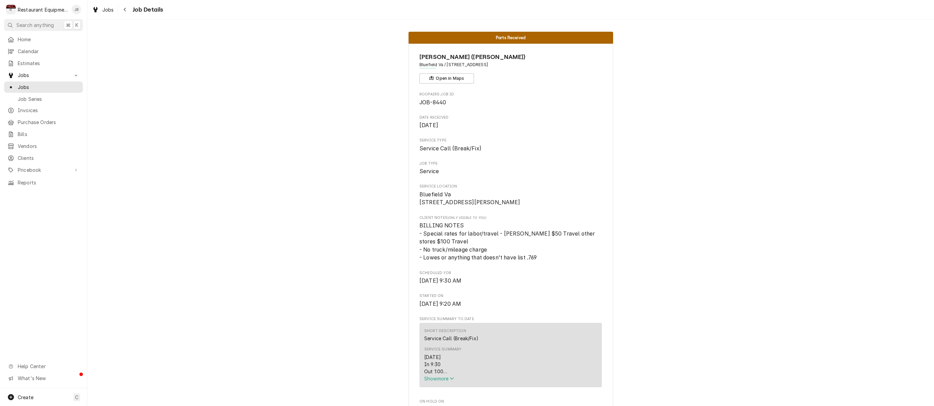
click at [438, 381] on span "Show more" at bounding box center [439, 379] width 30 height 6
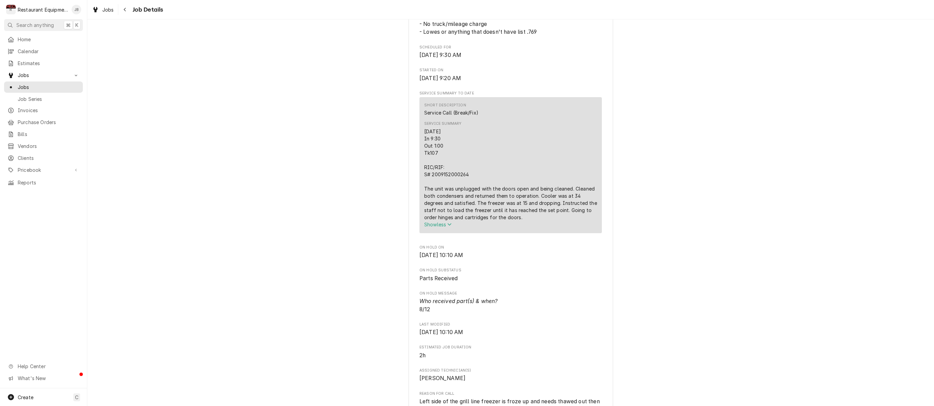
scroll to position [227, 0]
click at [126, 11] on icon "Navigate back" at bounding box center [124, 9] width 3 height 5
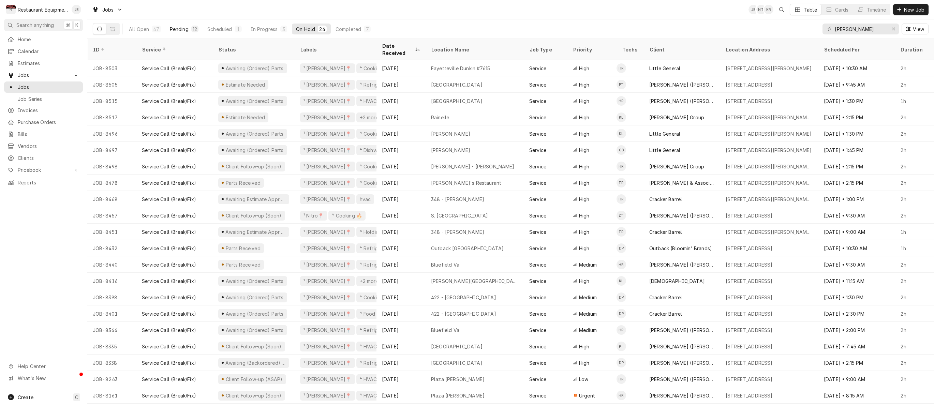
click at [193, 32] on div "12" at bounding box center [194, 29] width 7 height 7
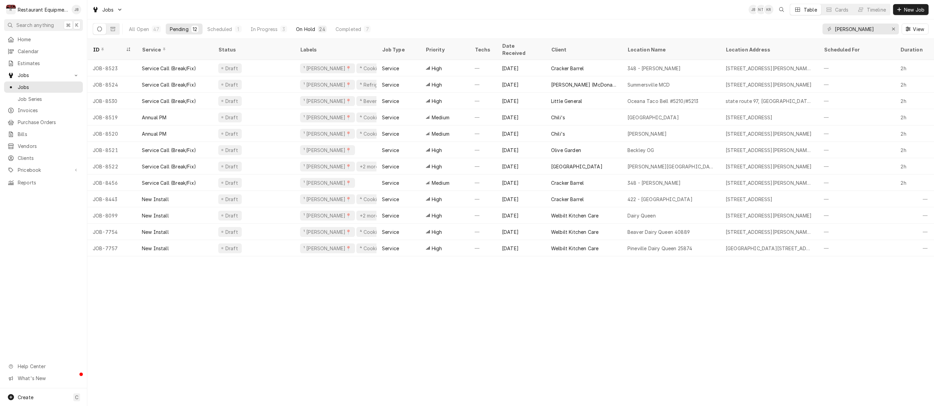
click at [322, 32] on div "24" at bounding box center [322, 29] width 9 height 7
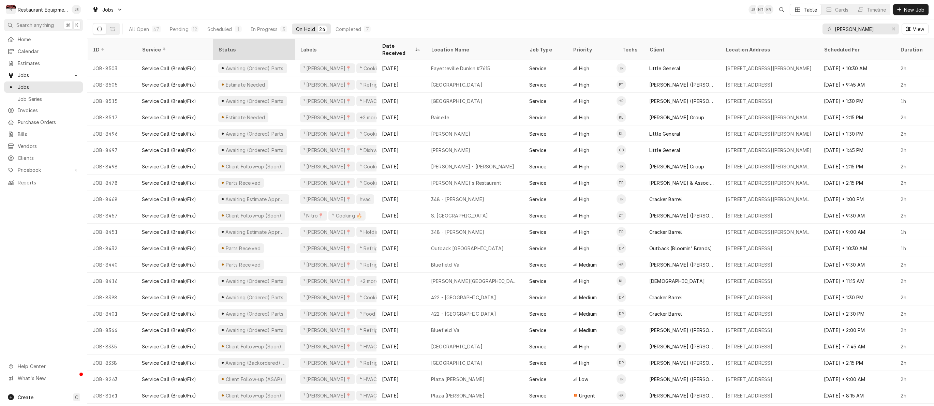
click at [238, 46] on div "Status" at bounding box center [253, 49] width 70 height 7
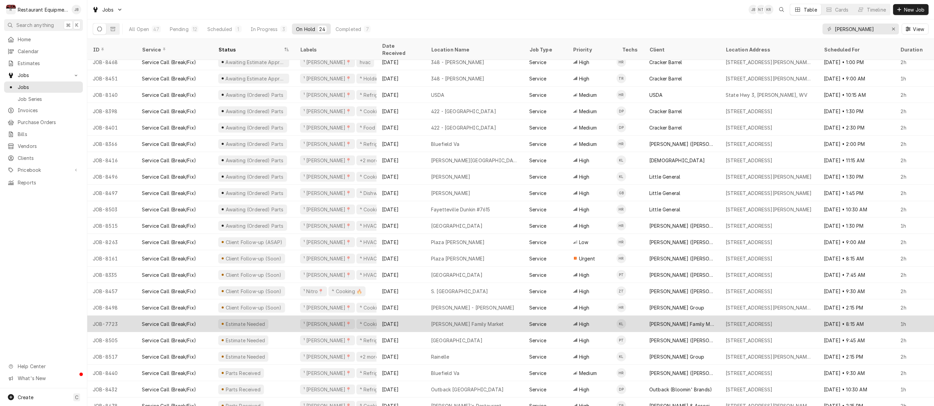
scroll to position [39, 0]
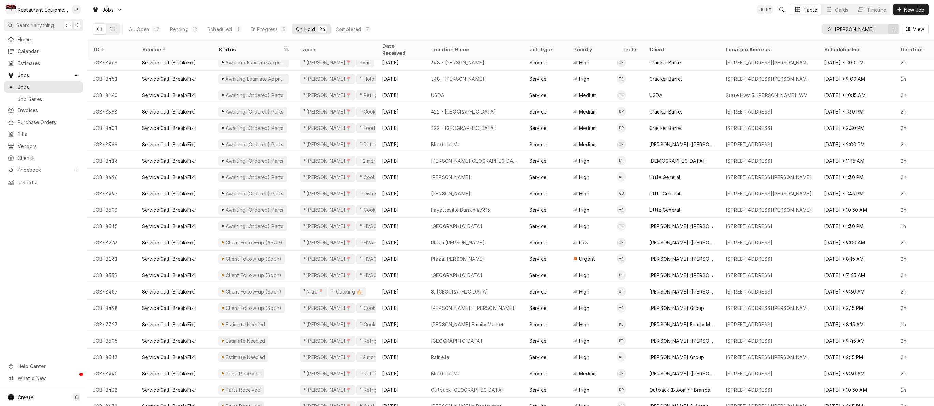
click at [892, 33] on button "Erase input" at bounding box center [893, 29] width 11 height 11
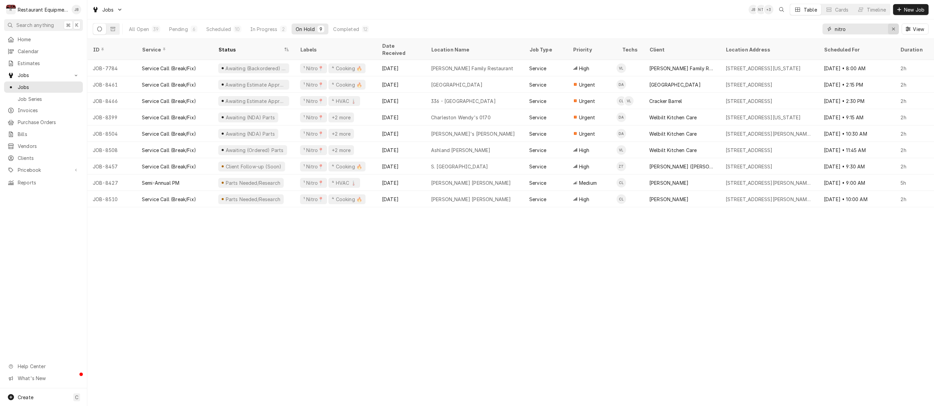
type input "nitro"
click at [892, 26] on div "Erase input" at bounding box center [893, 29] width 7 height 7
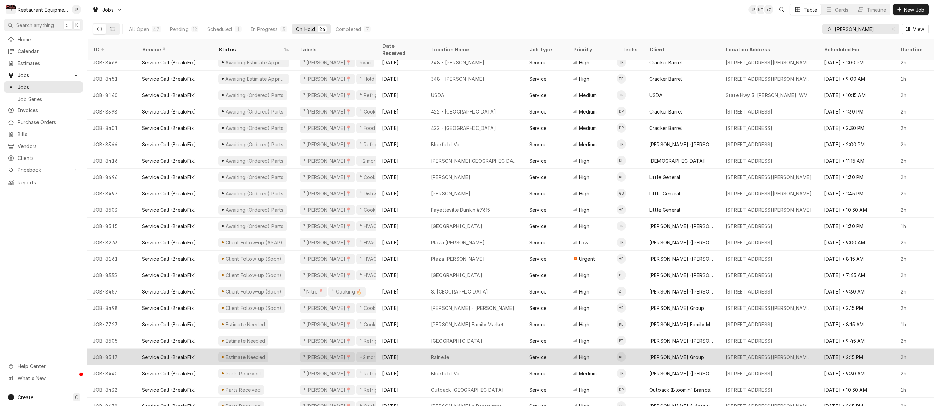
type input "[PERSON_NAME]"
click at [399, 349] on div "[DATE]" at bounding box center [400, 357] width 49 height 16
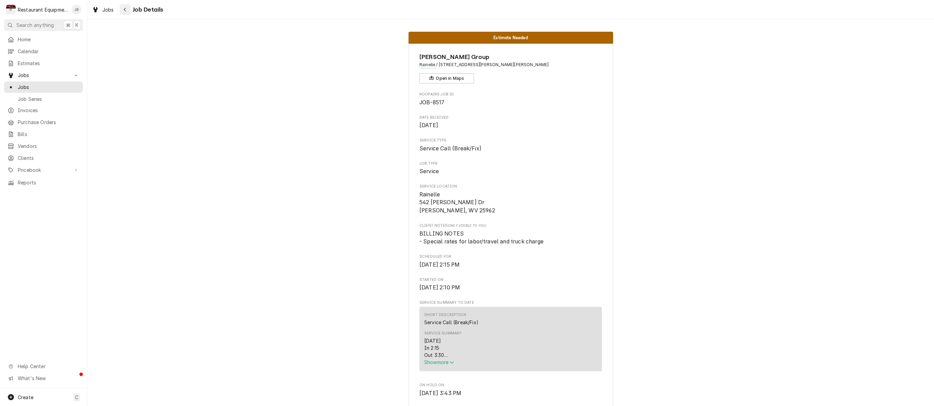
click at [125, 11] on icon "Navigate back" at bounding box center [124, 9] width 3 height 5
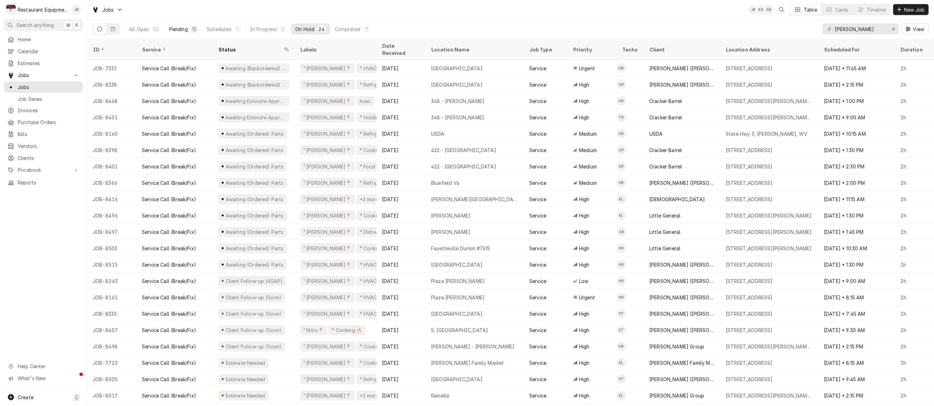
click at [183, 29] on div "Pending" at bounding box center [178, 29] width 19 height 7
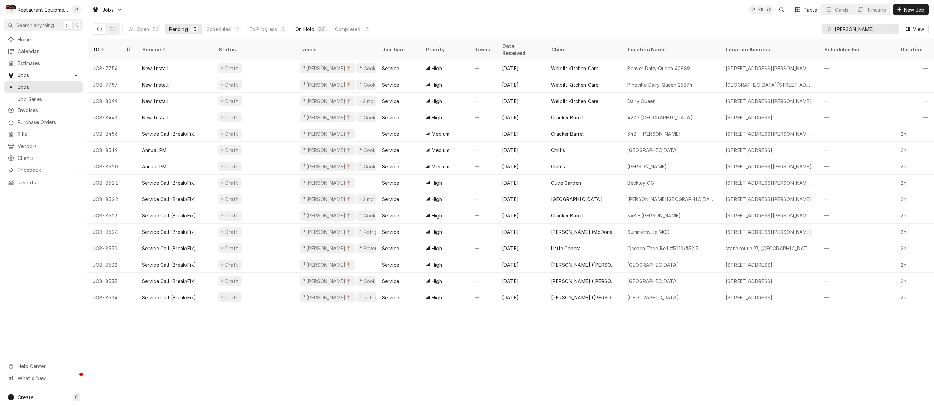
click at [315, 30] on button "On Hold 24" at bounding box center [310, 29] width 39 height 11
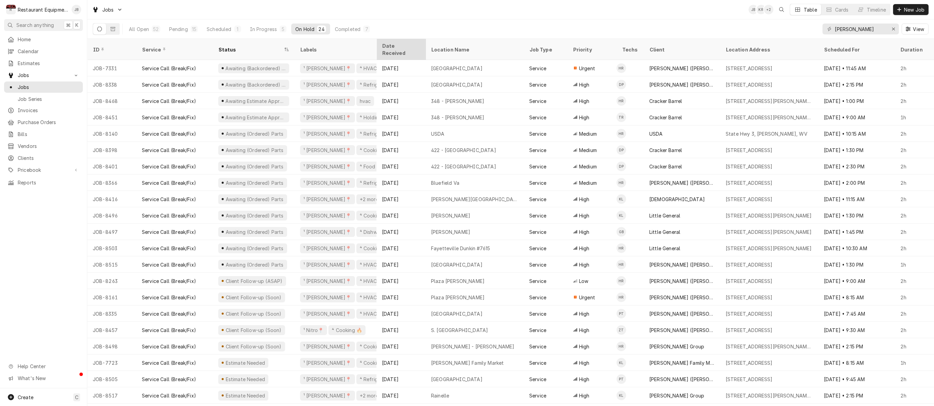
click at [390, 47] on div "Date Received" at bounding box center [400, 49] width 37 height 14
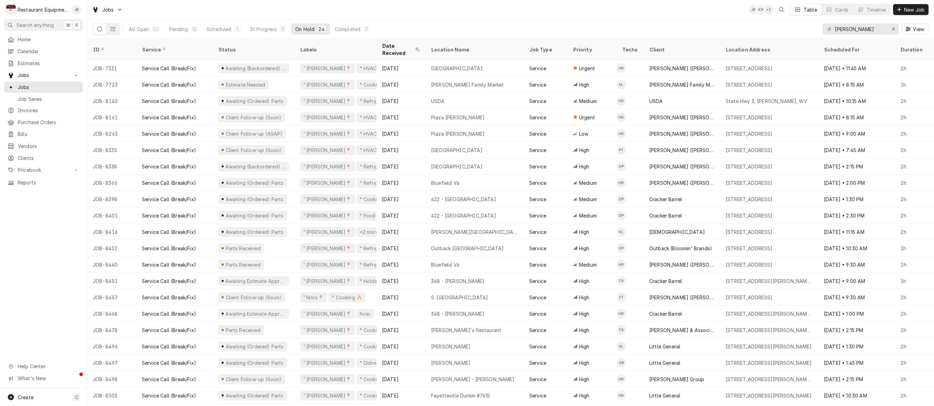
click at [390, 47] on div "Date Received" at bounding box center [397, 49] width 31 height 14
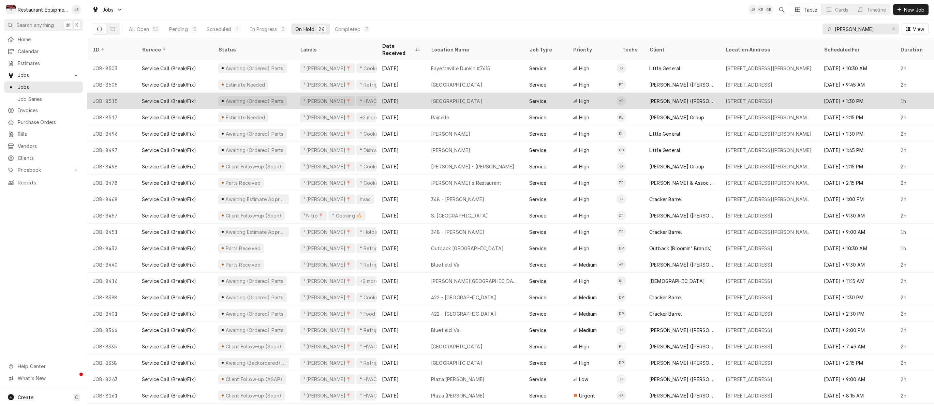
click at [401, 93] on div "[DATE]" at bounding box center [400, 101] width 49 height 16
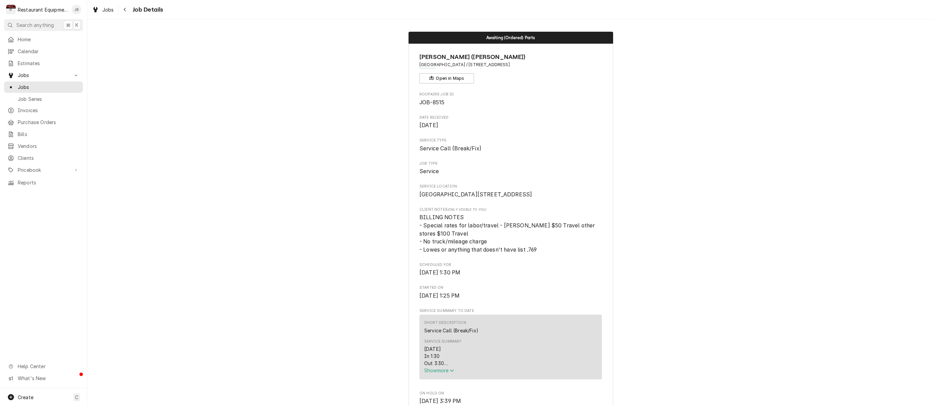
click at [436, 373] on span "Show more" at bounding box center [439, 370] width 30 height 6
click at [129, 10] on button "Navigate back" at bounding box center [125, 9] width 11 height 11
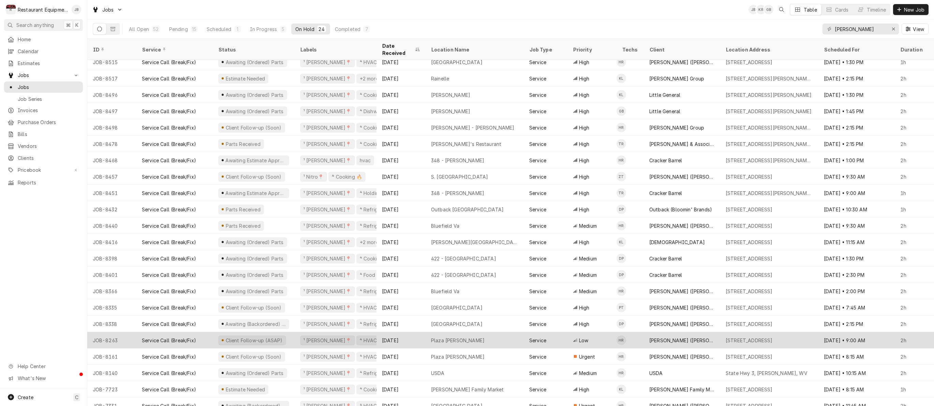
scroll to position [39, 0]
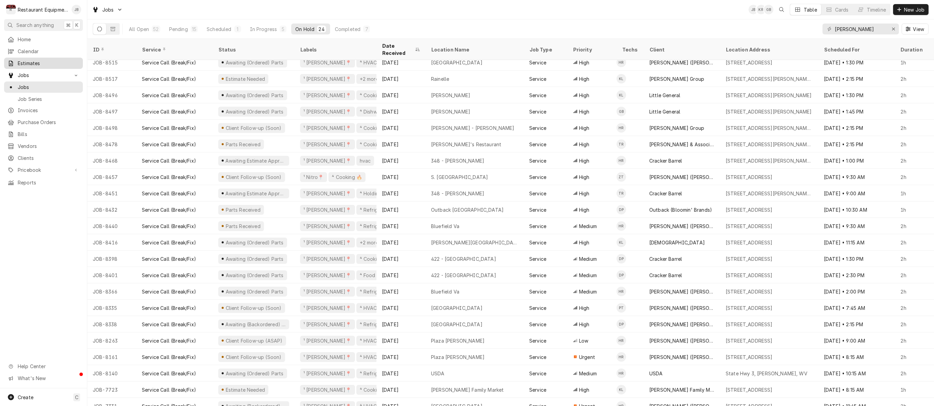
click at [37, 61] on span "Estimates" at bounding box center [49, 63] width 62 height 7
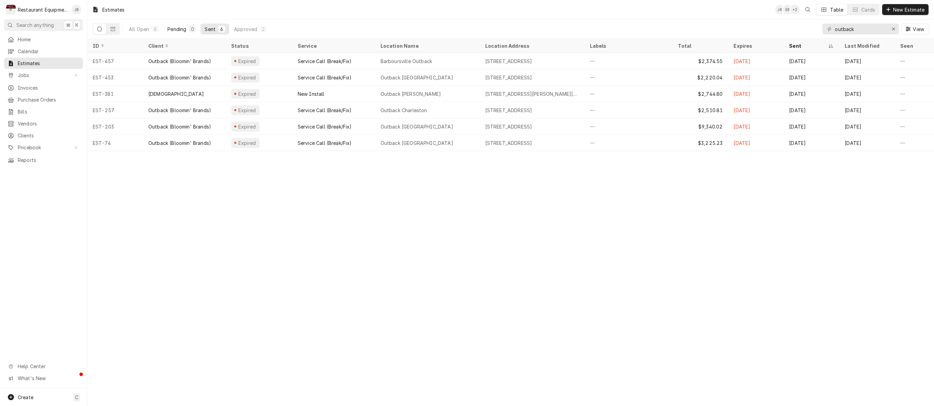
click at [190, 28] on div "0" at bounding box center [192, 29] width 7 height 7
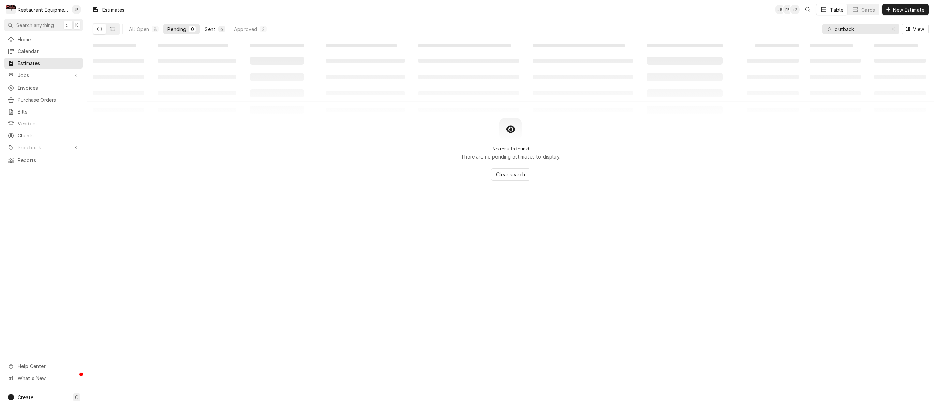
click at [208, 27] on div "Sent" at bounding box center [210, 29] width 11 height 7
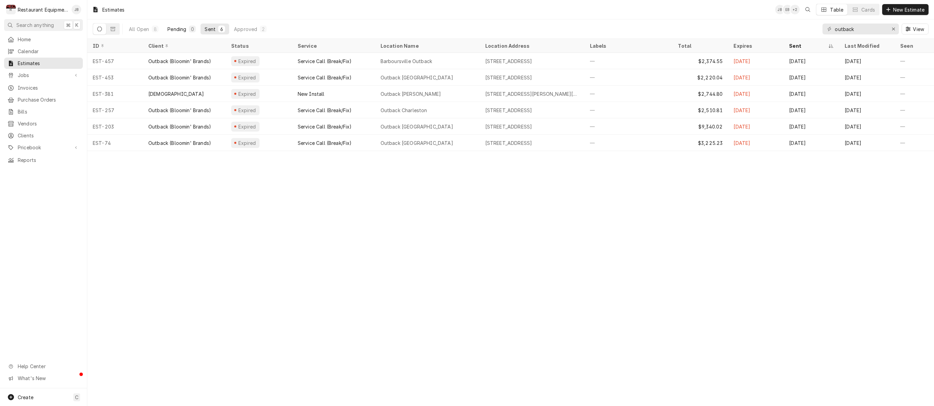
click at [172, 27] on div "Pending" at bounding box center [176, 29] width 19 height 7
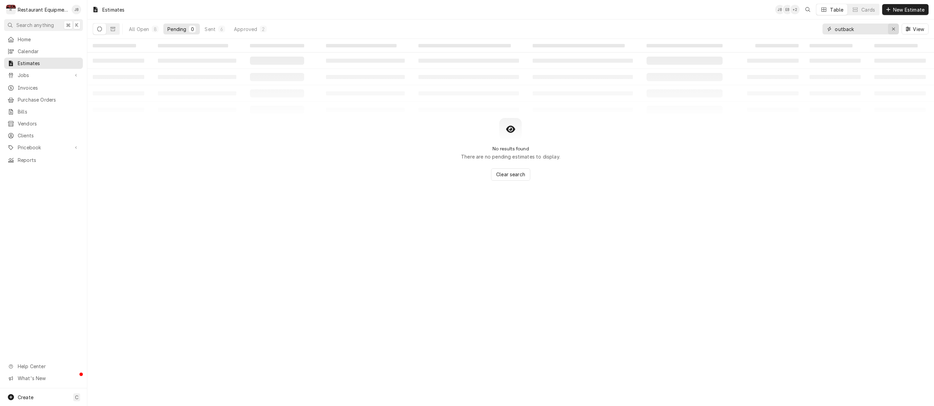
click at [895, 29] on div "Erase input" at bounding box center [893, 29] width 7 height 7
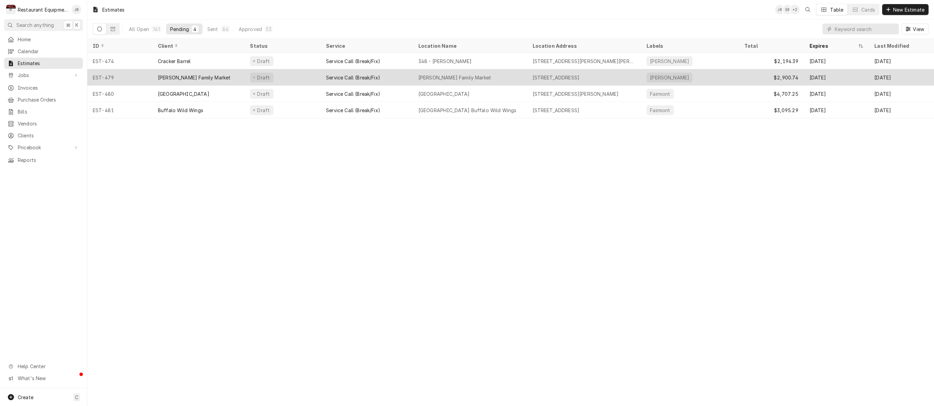
click at [213, 77] on div "[PERSON_NAME] Family Market" at bounding box center [198, 77] width 92 height 16
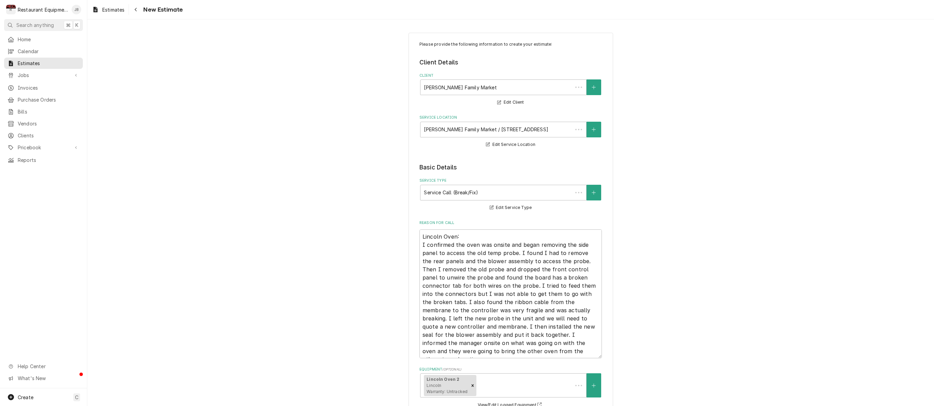
type textarea "x"
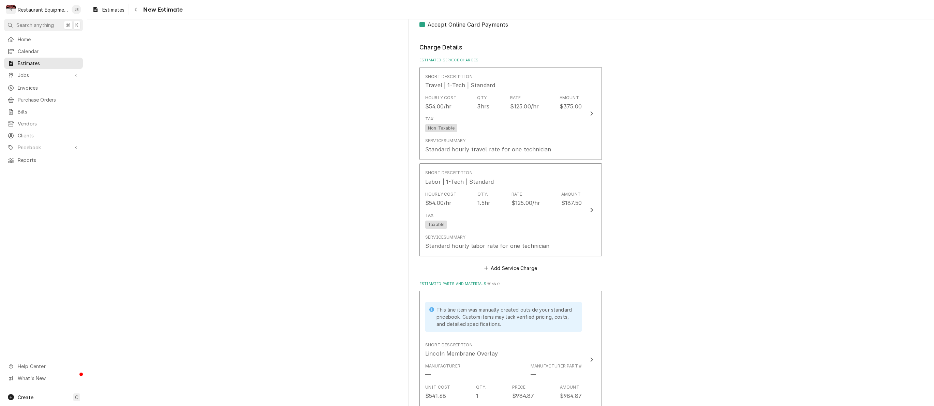
scroll to position [528, 0]
click at [134, 8] on div "Navigate back" at bounding box center [135, 9] width 7 height 7
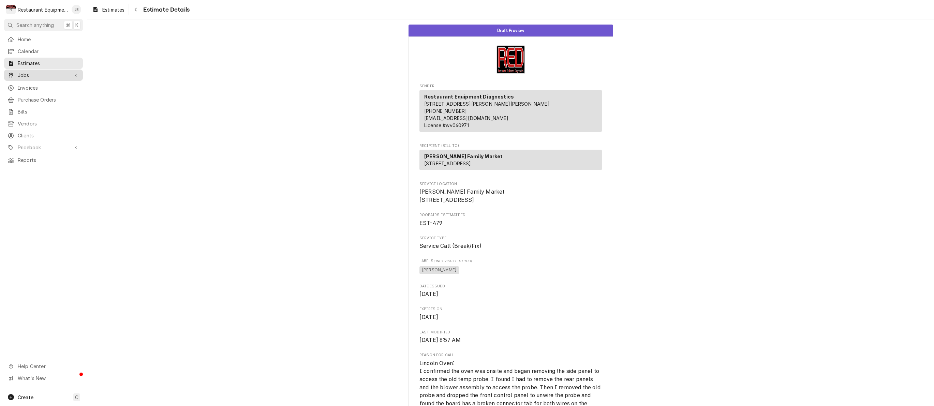
click at [20, 72] on span "Jobs" at bounding box center [43, 75] width 51 height 7
click at [28, 90] on div "Jobs Job Series" at bounding box center [43, 92] width 79 height 22
click at [29, 87] on span "Jobs" at bounding box center [49, 87] width 62 height 7
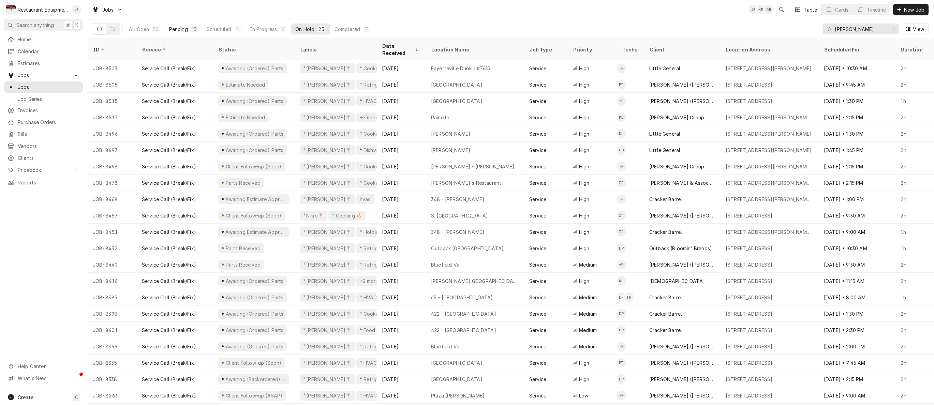
click at [189, 28] on button "Pending 15" at bounding box center [183, 29] width 37 height 11
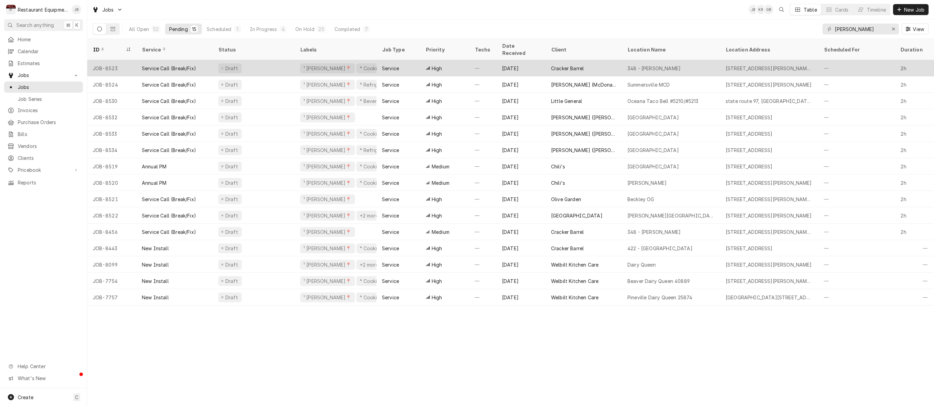
click at [462, 60] on div "High" at bounding box center [444, 68] width 49 height 16
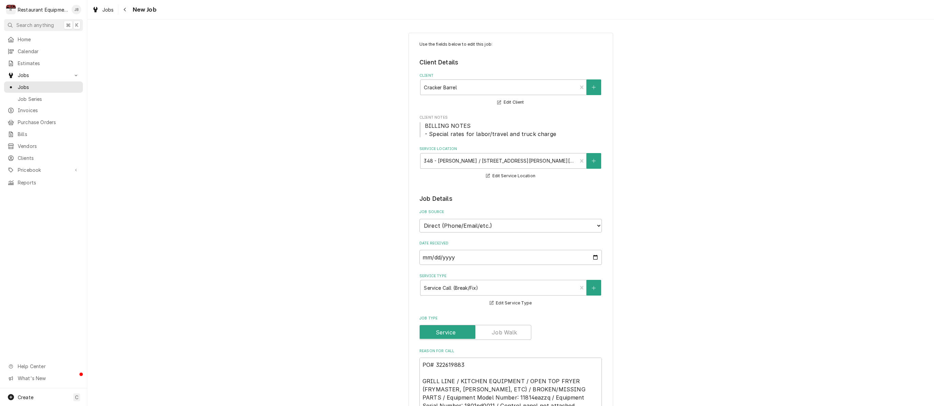
type textarea "x"
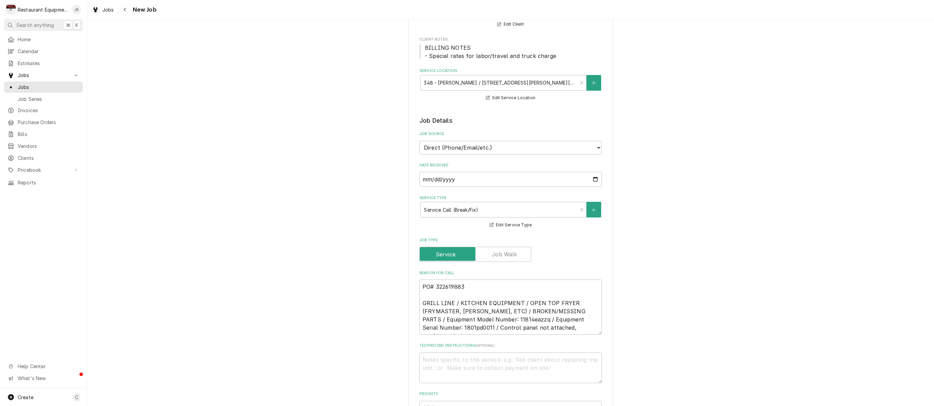
scroll to position [81, 0]
click at [127, 11] on div "Navigate back" at bounding box center [125, 9] width 7 height 7
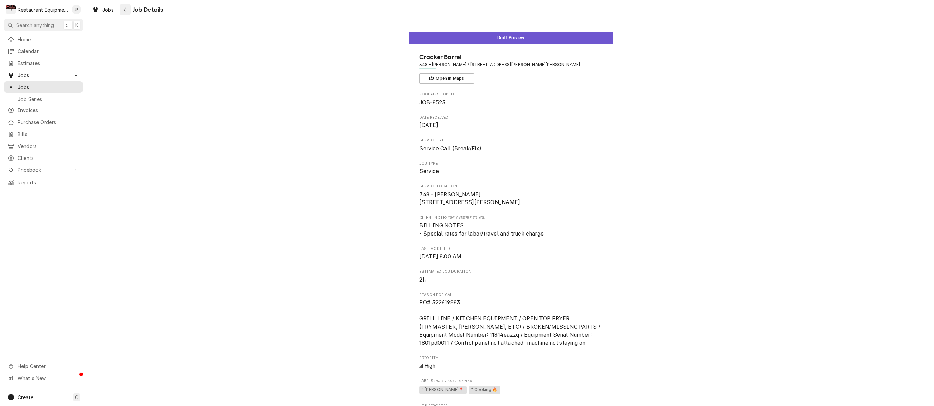
click at [123, 10] on icon "Navigate back" at bounding box center [124, 9] width 3 height 5
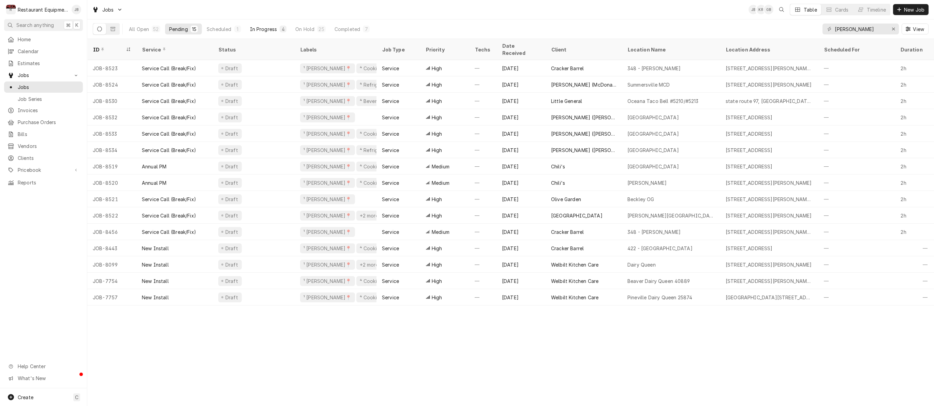
click at [284, 31] on div "4" at bounding box center [283, 29] width 4 height 7
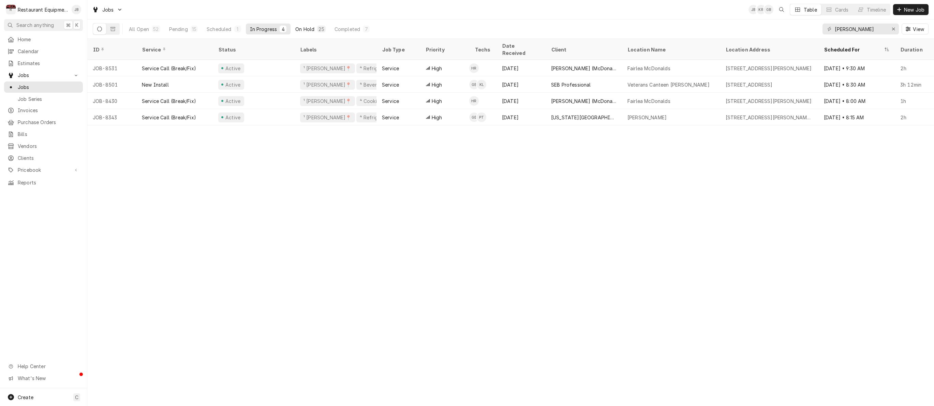
click at [302, 29] on div "On Hold" at bounding box center [304, 29] width 19 height 7
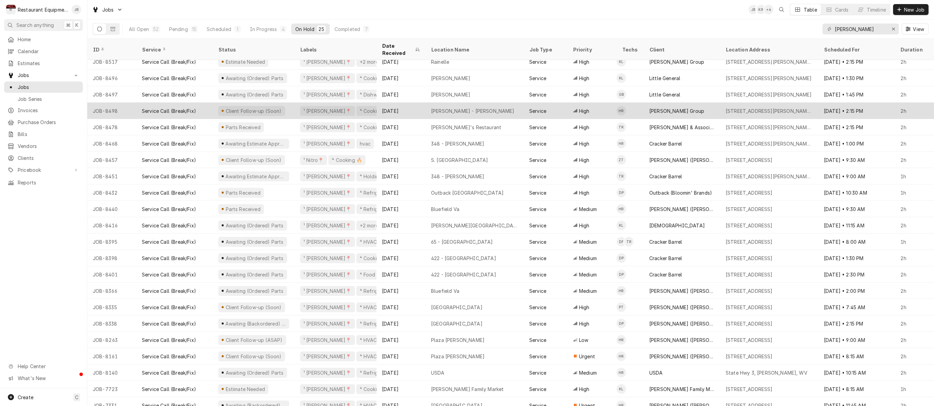
scroll to position [55, 0]
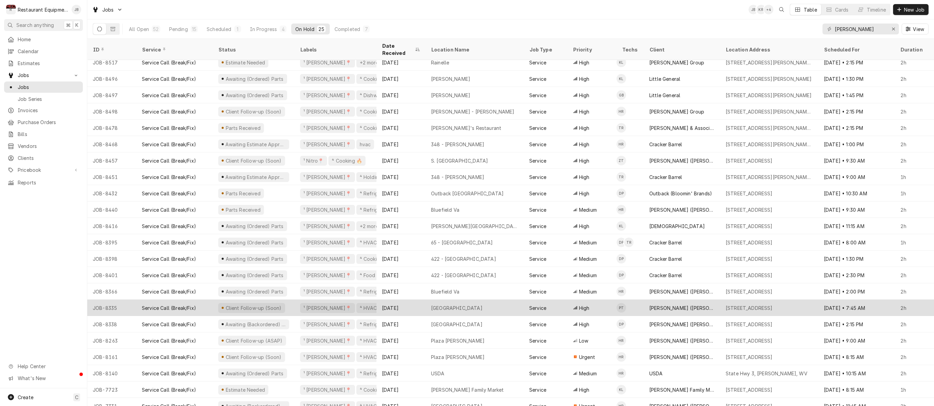
click at [481, 302] on div "Lewisburg" at bounding box center [474, 308] width 98 height 16
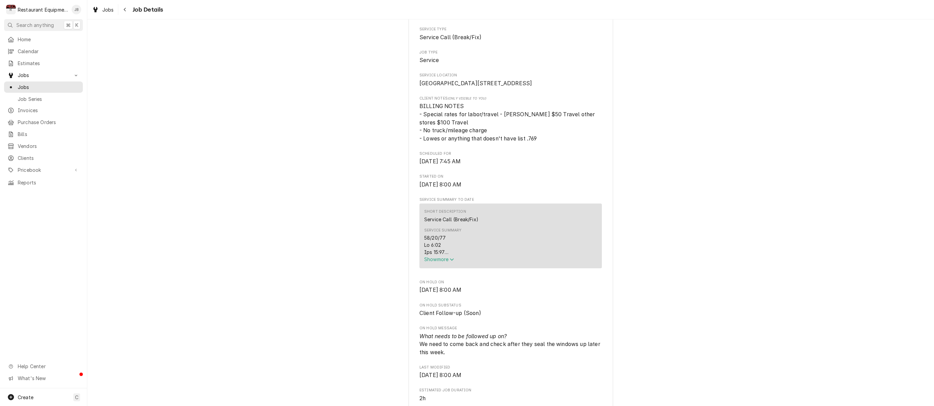
scroll to position [206, 0]
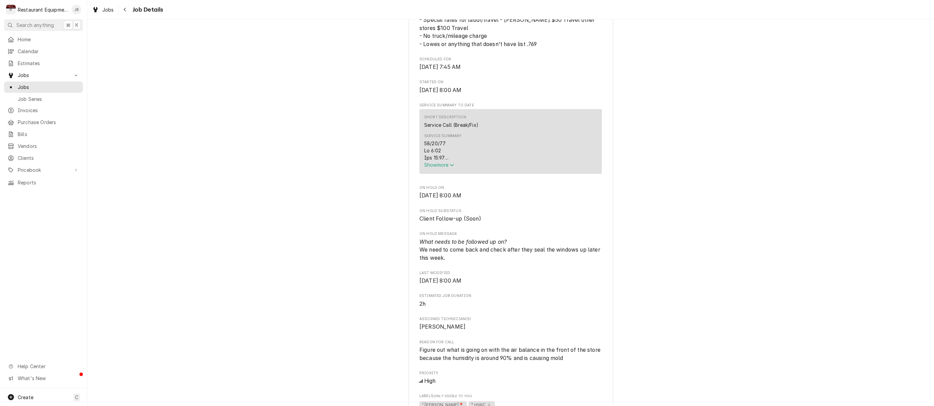
click at [435, 168] on span "Show more" at bounding box center [439, 165] width 30 height 6
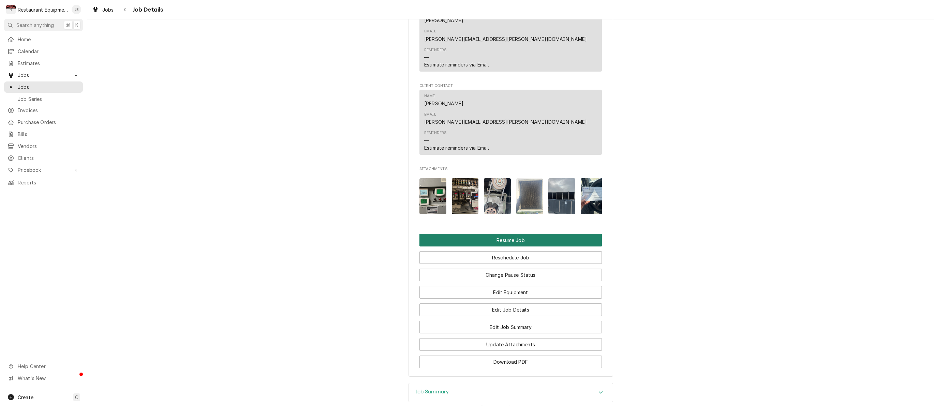
scroll to position [1025, 0]
click at [497, 234] on button "Resume Job" at bounding box center [510, 240] width 182 height 13
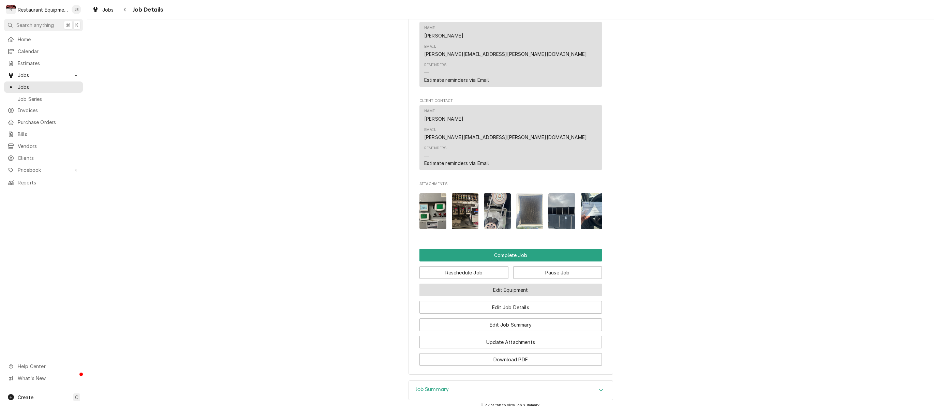
scroll to position [661, 0]
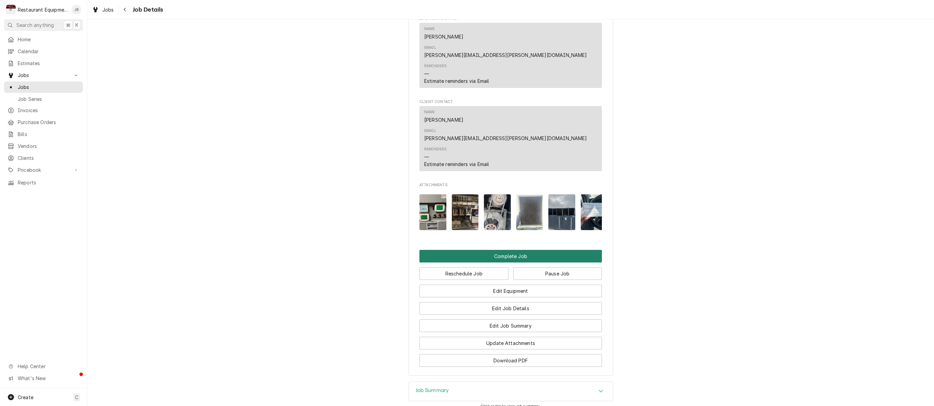
click at [515, 250] on button "Complete Job" at bounding box center [510, 256] width 182 height 13
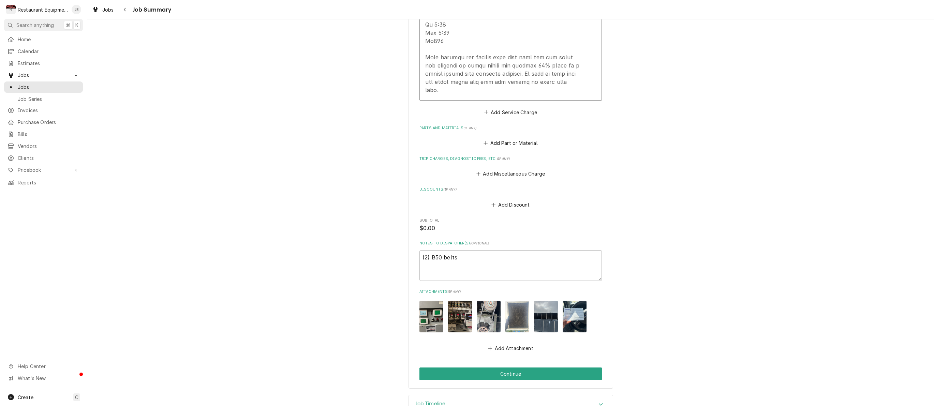
scroll to position [587, 0]
click at [476, 368] on button "Continue" at bounding box center [510, 374] width 182 height 13
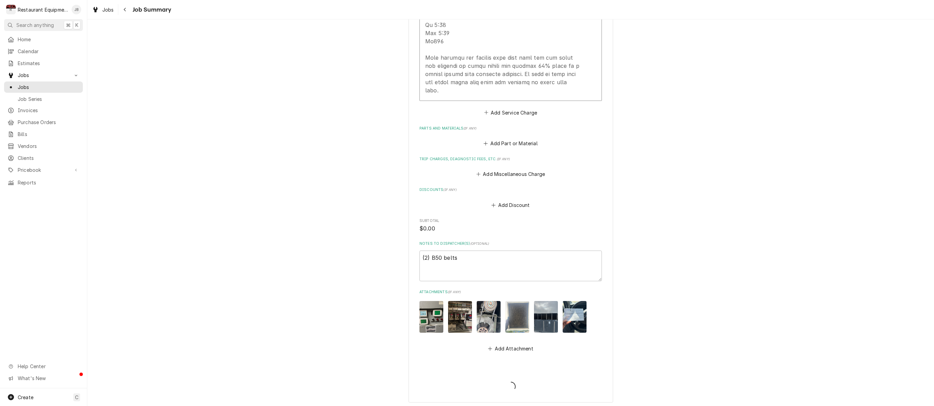
type textarea "x"
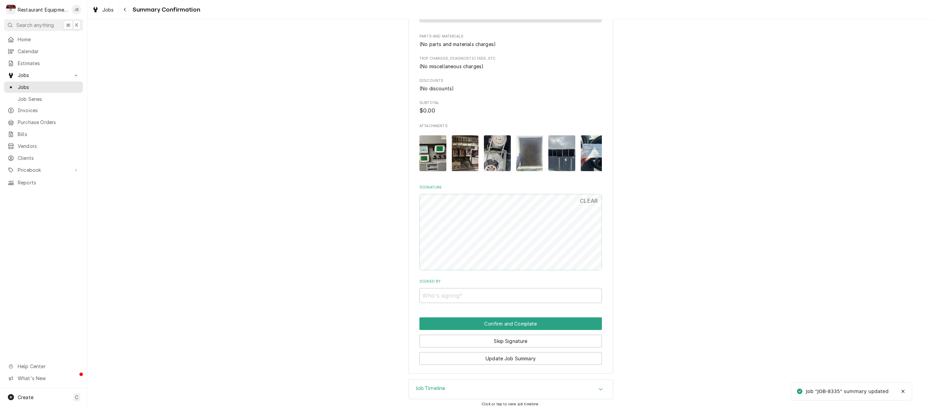
scroll to position [550, 0]
click at [495, 337] on button "Skip Signature" at bounding box center [510, 341] width 182 height 13
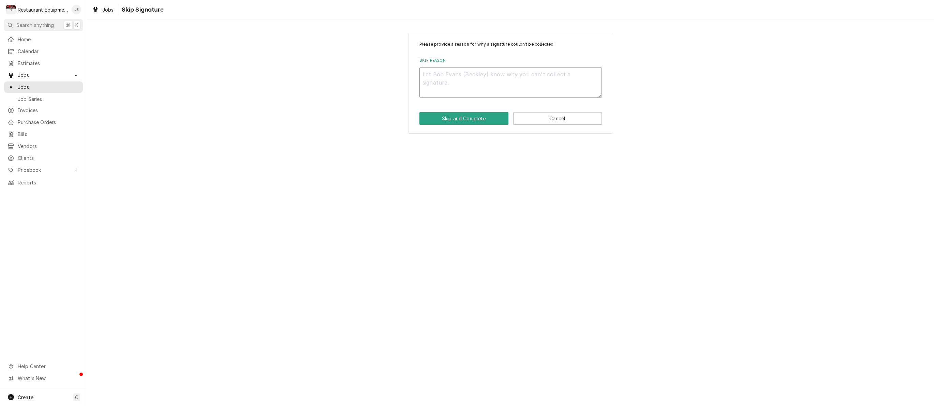
click at [460, 72] on textarea "Skip Reason" at bounding box center [510, 82] width 182 height 31
type textarea "x"
type textarea "s"
type textarea "x"
type textarea "so"
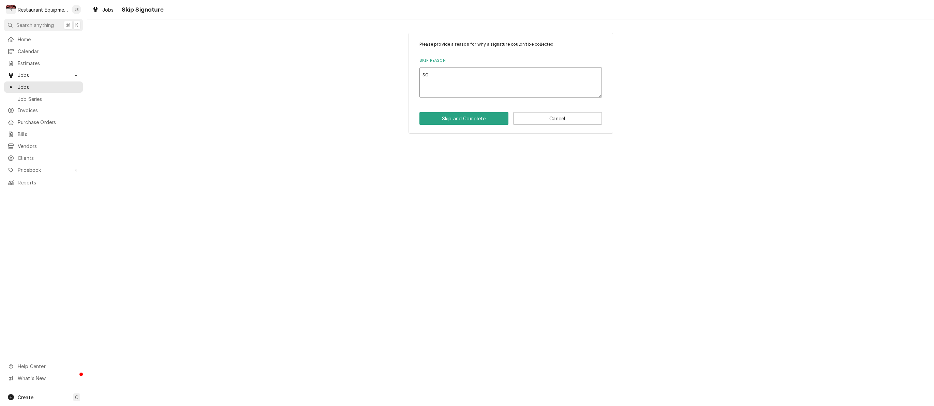
type textarea "x"
type textarea "s"
type textarea "x"
type textarea "sp"
type textarea "x"
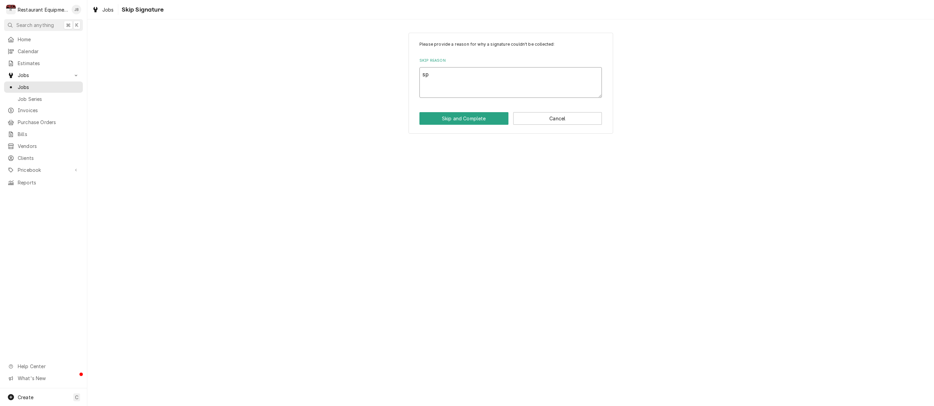
type textarea "spo"
type textarea "x"
type textarea "spok"
type textarea "x"
type textarea "spoke"
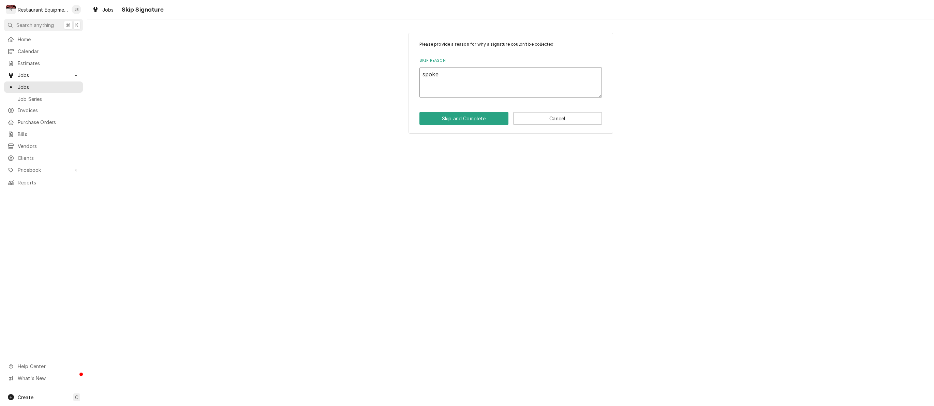
type textarea "x"
type textarea "spoke"
type textarea "x"
type textarea "spoke w"
type textarea "x"
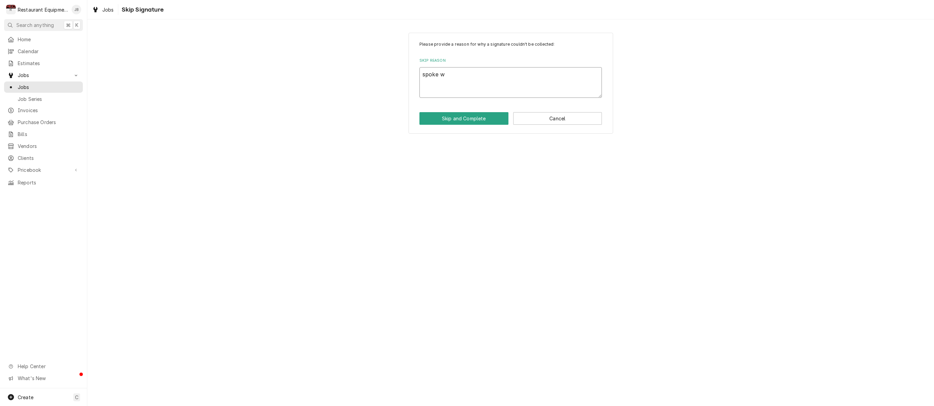
type textarea "spoke wi"
type textarea "x"
type textarea "spoke wit"
type textarea "x"
type textarea "spoke with"
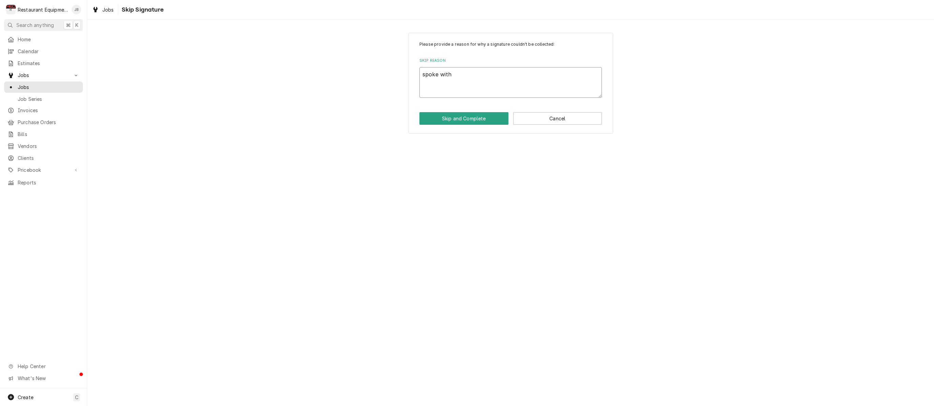
type textarea "x"
type textarea "spoke with"
type textarea "x"
type textarea "spoke with c"
type textarea "x"
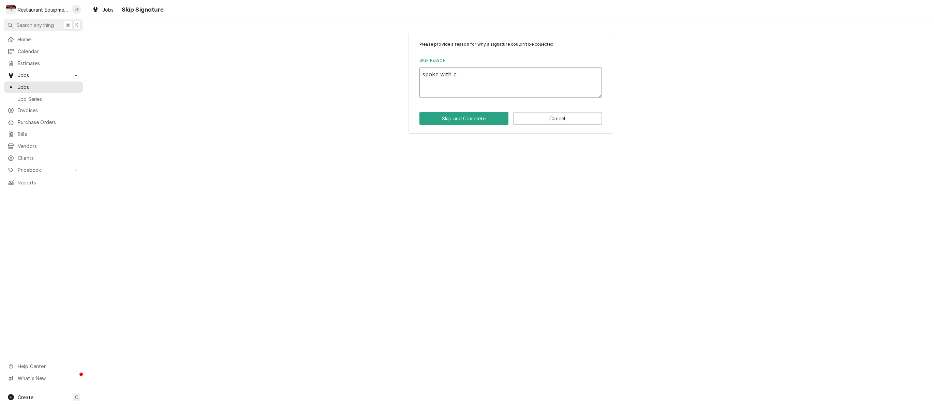
type textarea "spoke with co"
type textarea "x"
type textarea "spoke with cor"
type textarea "x"
type textarea "spoke with cory"
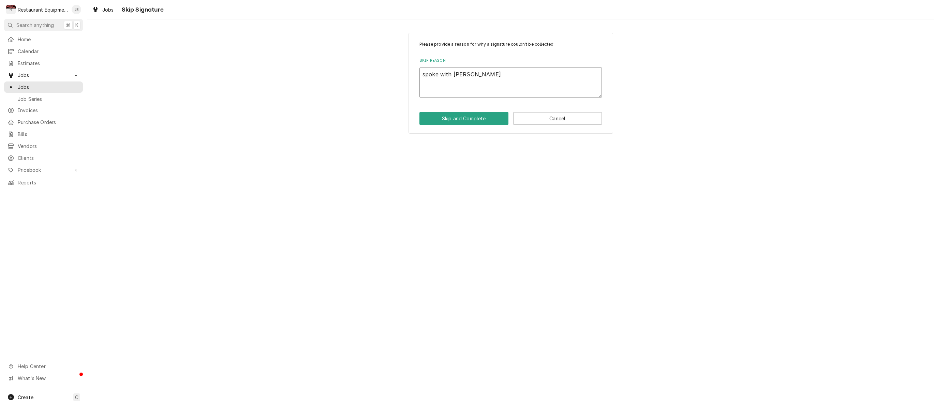
type textarea "x"
type textarea "spoke with Cory"
type textarea "x"
type textarea "spoke with Cory o"
type textarea "x"
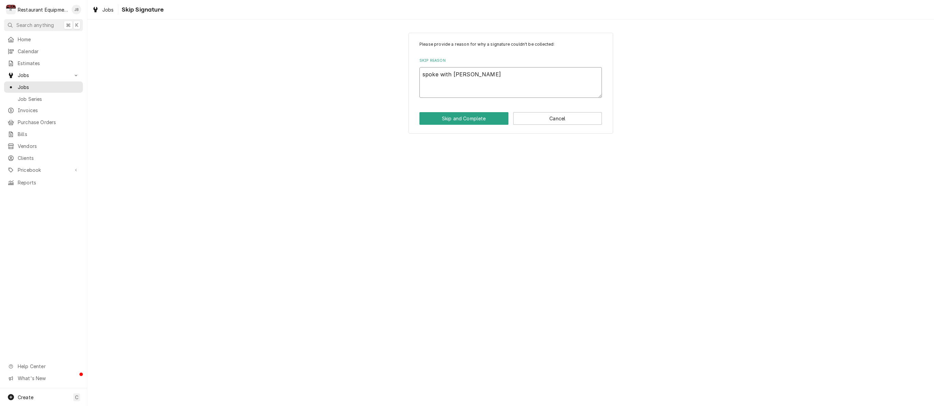
type textarea "spoke with Cory os"
type textarea "x"
type textarea "spoke with Cory oss"
type textarea "x"
type textarea "spoke with Cory ossu"
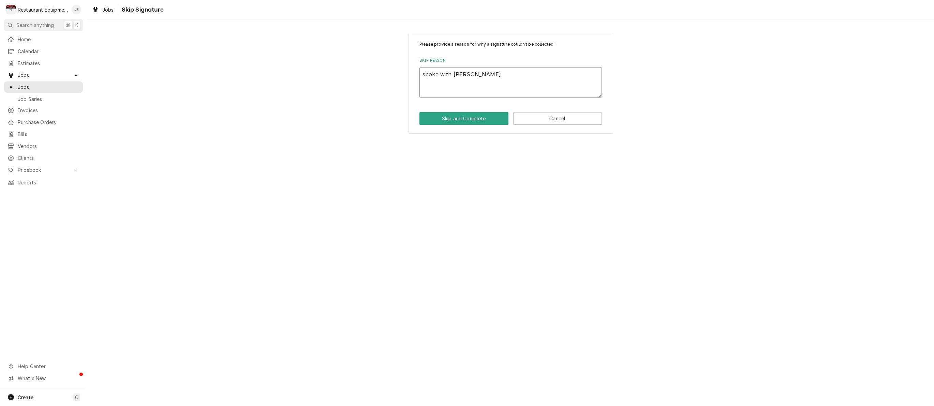
type textarea "x"
type textarea "spoke with Cory ossue"
type textarea "x"
type textarea "spoke with Cory ossues"
type textarea "x"
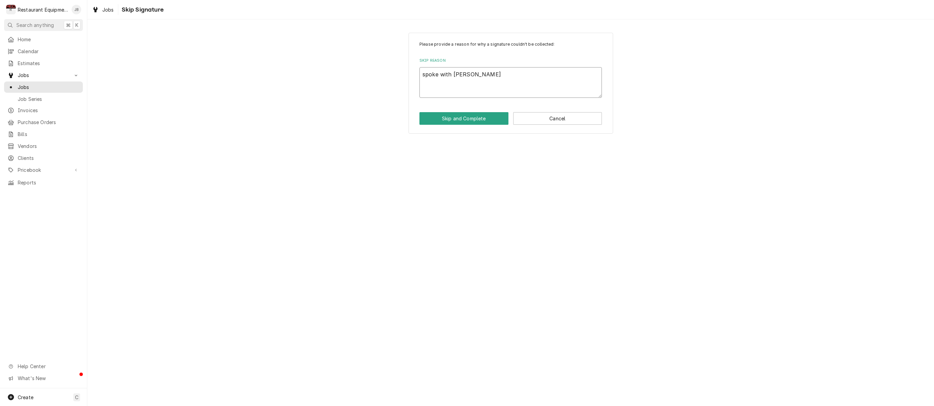
type textarea "spoke with Cory issues"
type textarea "x"
type textarea "spoke with Cory issues h"
type textarea "x"
type textarea "spoke with Cory issues ha"
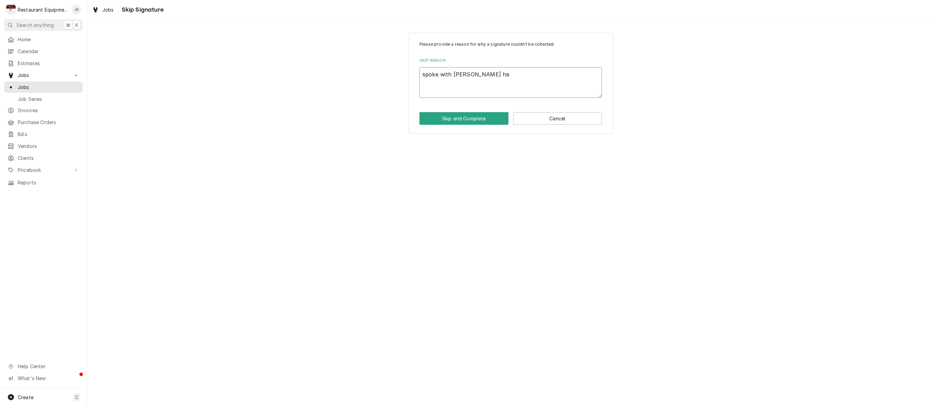
type textarea "x"
type textarea "spoke with Cory issues hav"
type textarea "x"
type textarea "spoke with Cory issues have"
type textarea "x"
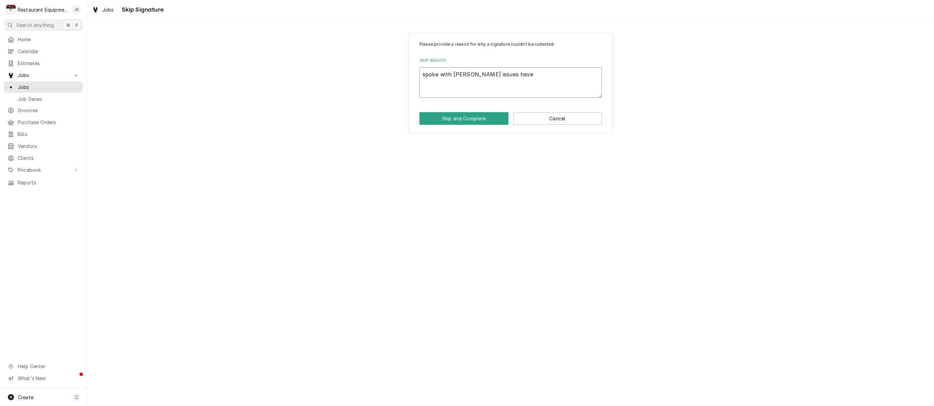
type textarea "spoke with Cory issues have"
type textarea "x"
type textarea "spoke with Cory issues have g"
type textarea "x"
type textarea "spoke with Cory issues have go"
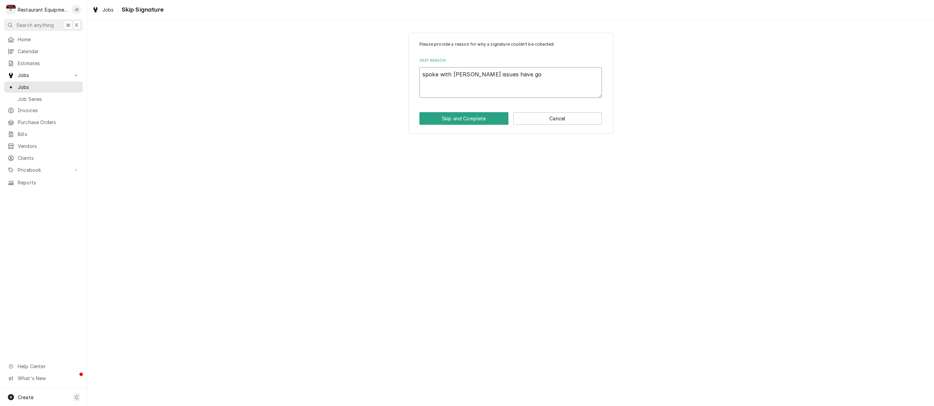
type textarea "x"
type textarea "spoke with Cory issues have got"
type textarea "x"
type textarea "spoke with Cory issues have gott"
type textarea "x"
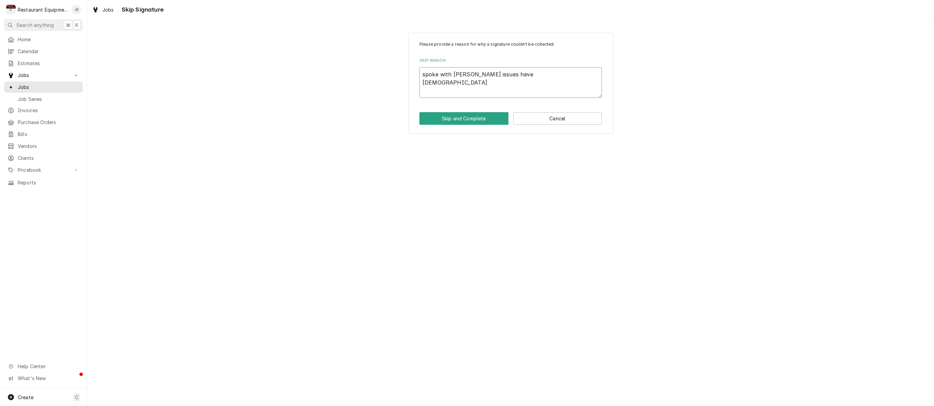
type textarea "spoke with Cory issues have gotte"
type textarea "x"
type textarea "spoke with Cory issues have gotten"
type textarea "x"
type textarea "spoke with Cory issues have gotten"
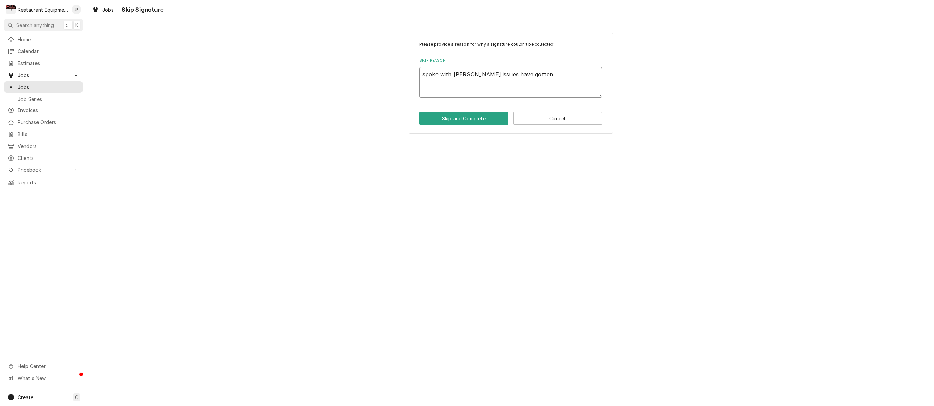
type textarea "x"
type textarea "spoke with Cory issues have gotten b"
type textarea "x"
type textarea "spoke with Cory issues have gotten be"
type textarea "x"
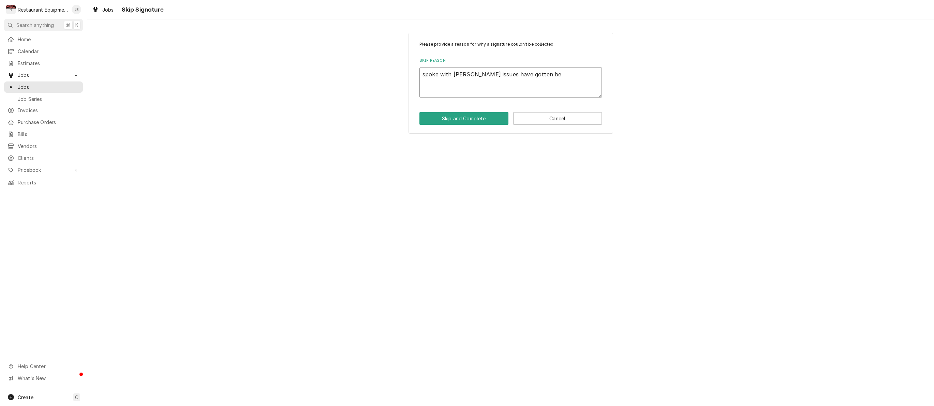
type textarea "spoke with Cory issues have gotten bet"
type textarea "x"
type textarea "spoke with Cory issues have gotten bett"
type textarea "x"
type textarea "spoke with Cory issues have gotten bette"
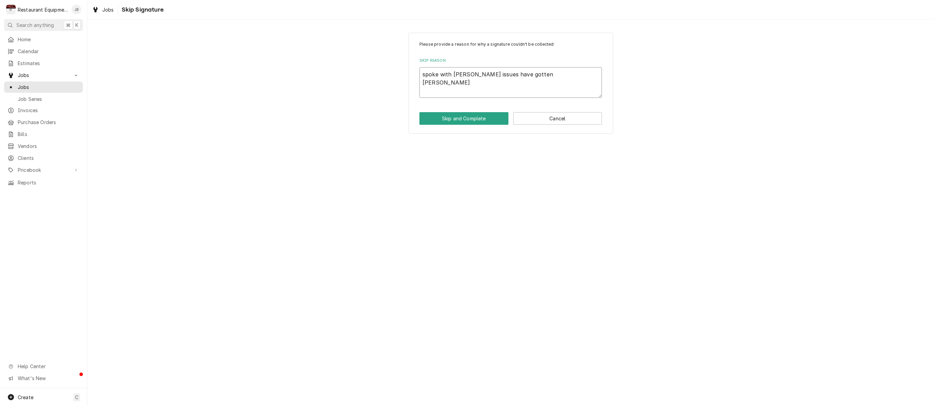
type textarea "x"
type textarea "spoke with Cory issues have gotten better"
type textarea "x"
type textarea "spoke with Cory issues have gotten better."
click at [425, 75] on textarea "spoke with Cory issues have gotten better." at bounding box center [510, 82] width 182 height 31
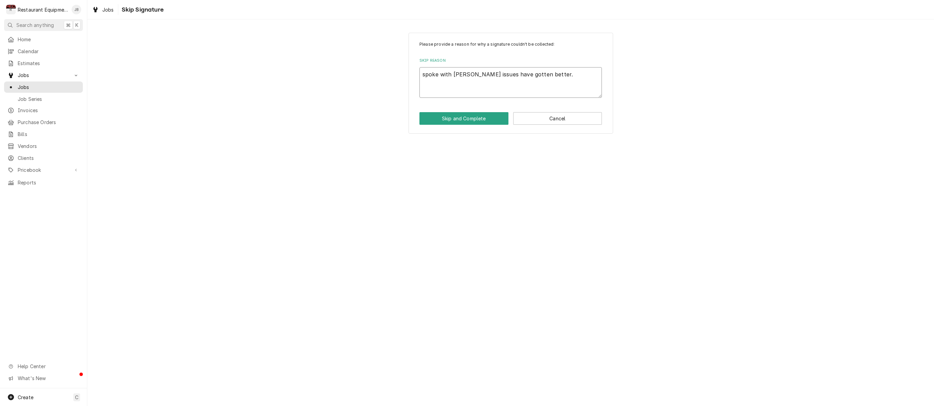
type textarea "x"
type textarea "poke with Cory issues have gotten better."
type textarea "x"
type textarea "Spoke with Cory issues have gotten better."
click at [449, 119] on button "Skip and Complete" at bounding box center [463, 118] width 89 height 13
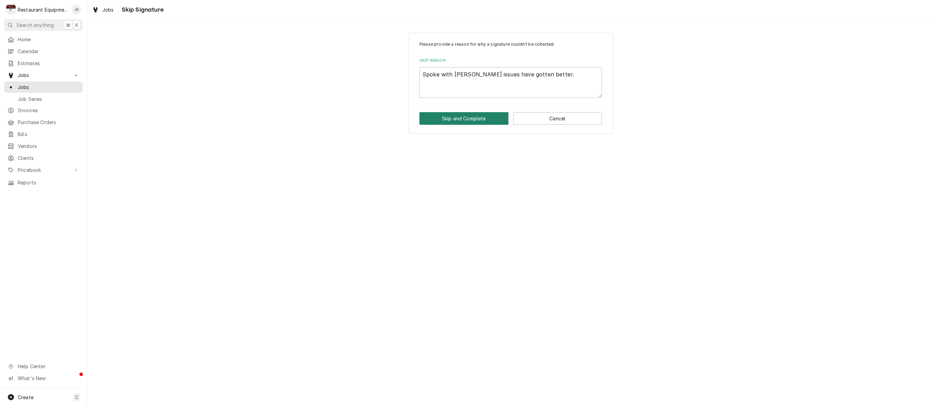
type textarea "x"
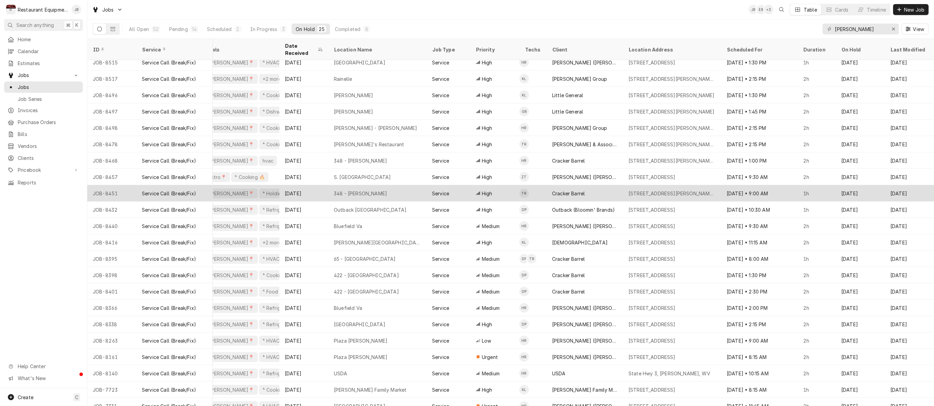
click at [487, 185] on div "High" at bounding box center [494, 193] width 49 height 16
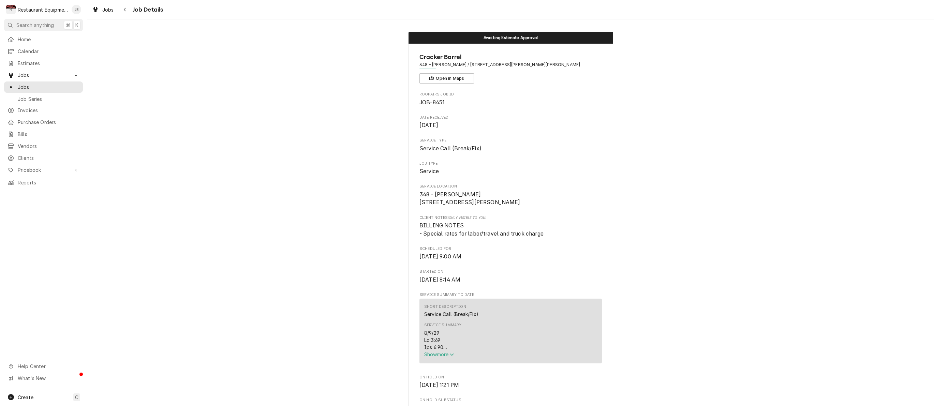
click at [428, 357] on span "Show more" at bounding box center [439, 354] width 30 height 6
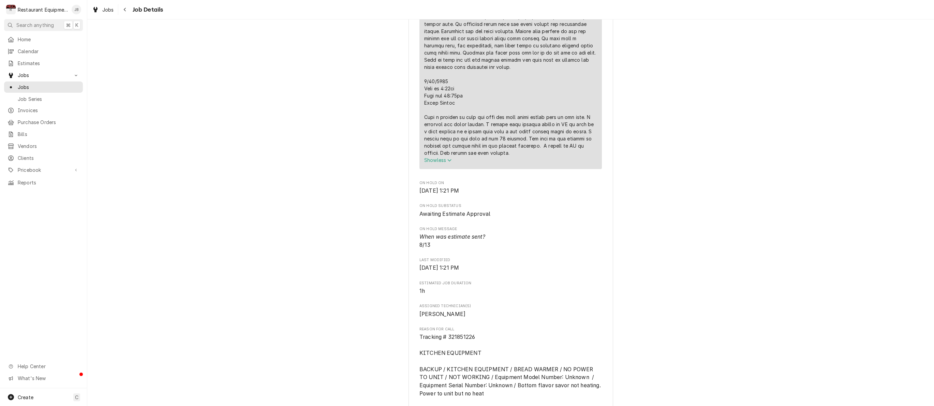
scroll to position [465, 0]
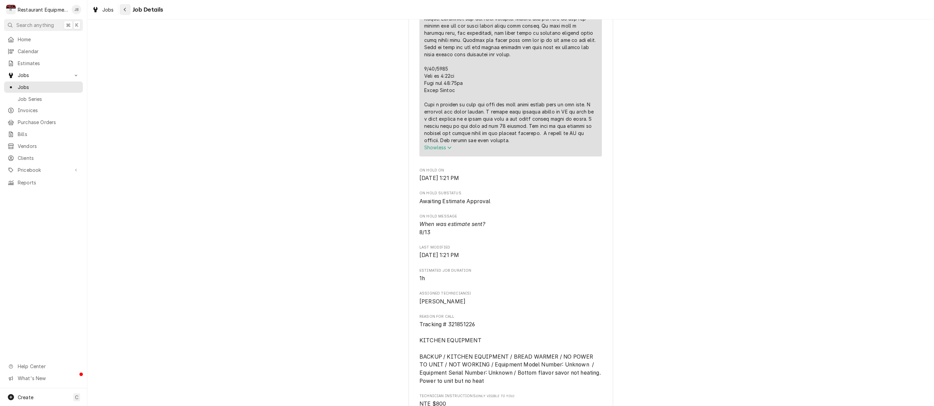
click at [124, 12] on div "Navigate back" at bounding box center [125, 9] width 7 height 7
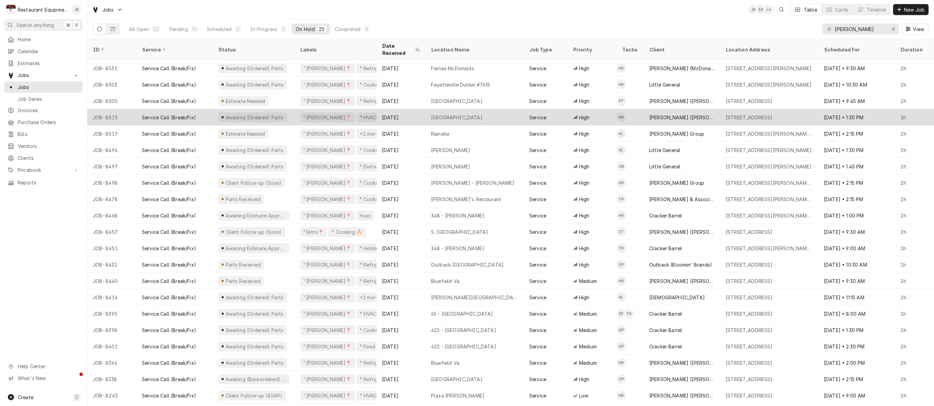
click at [480, 109] on div "[GEOGRAPHIC_DATA]" at bounding box center [474, 117] width 98 height 16
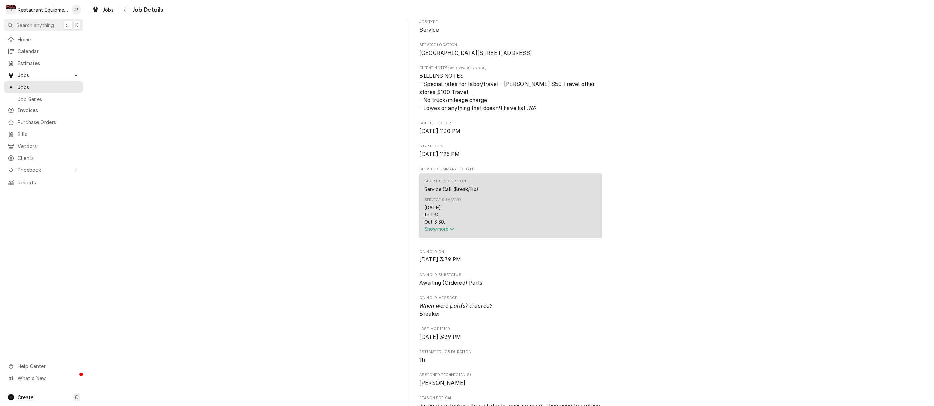
scroll to position [144, 0]
click at [430, 229] on span "Show more" at bounding box center [439, 226] width 30 height 6
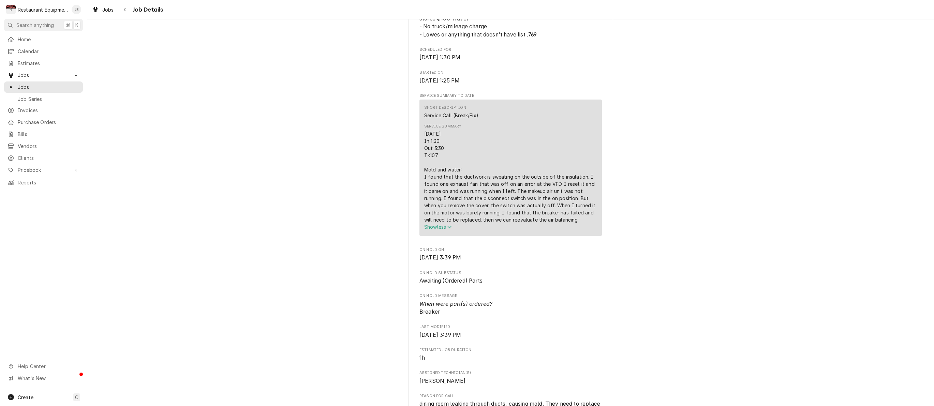
scroll to position [215, 0]
click at [126, 9] on icon "Navigate back" at bounding box center [124, 9] width 3 height 5
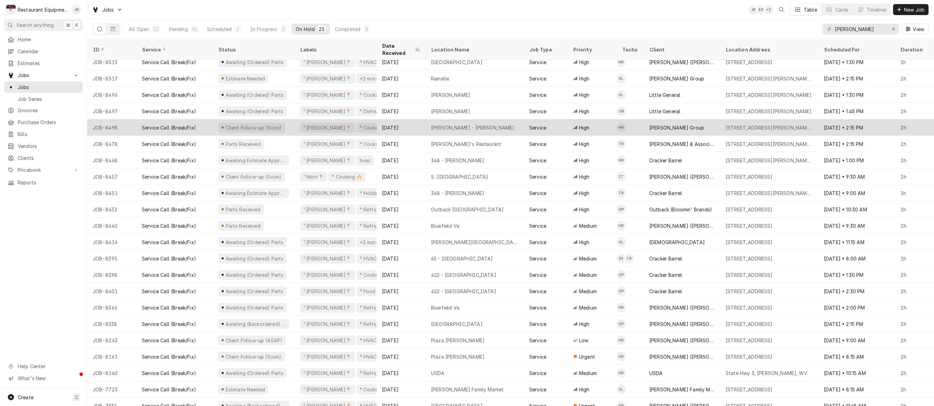
scroll to position [55, 0]
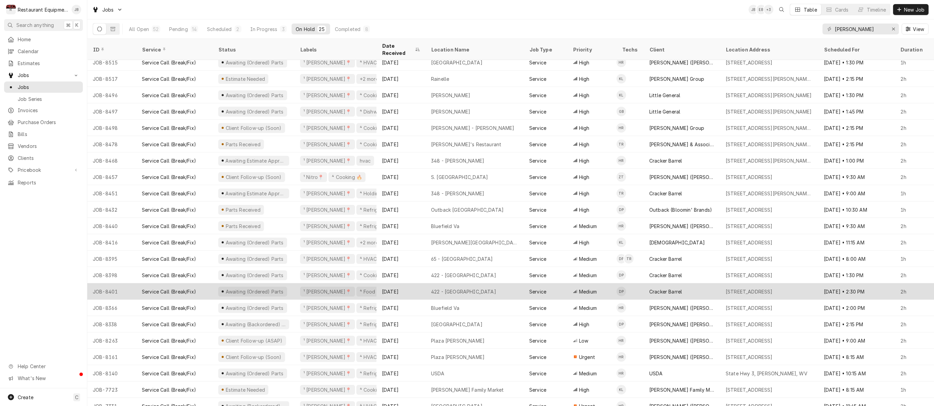
click at [413, 285] on div "[DATE]" at bounding box center [400, 291] width 49 height 16
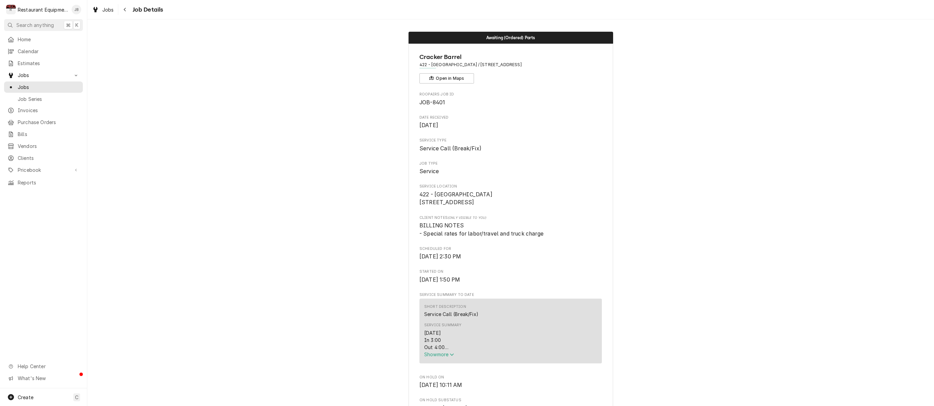
scroll to position [15, 0]
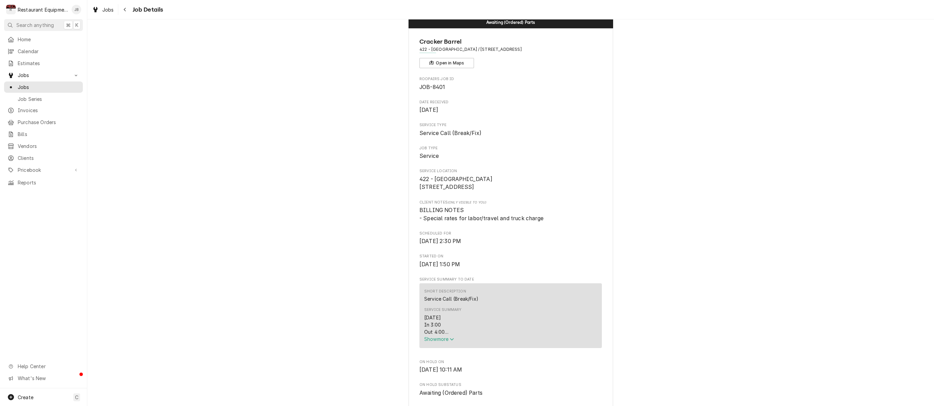
click at [433, 340] on span "Show more" at bounding box center [439, 339] width 30 height 6
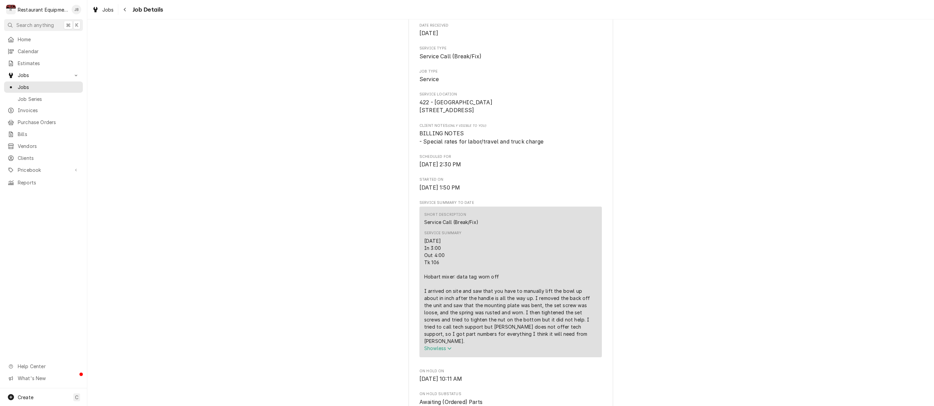
scroll to position [96, 0]
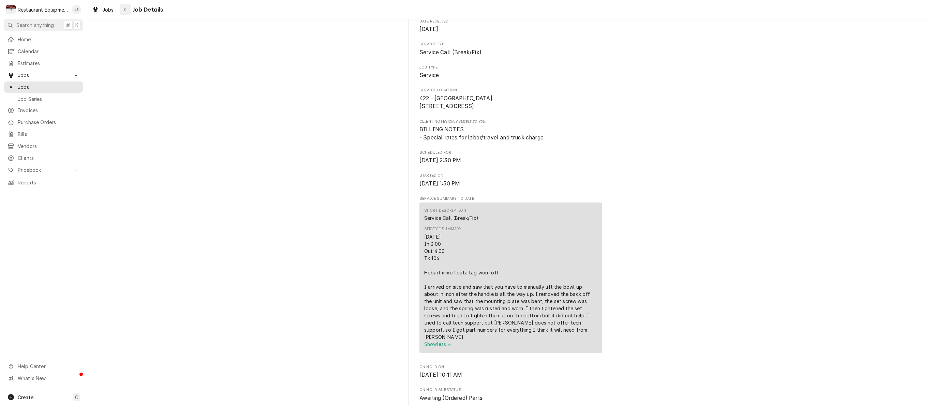
click at [122, 10] on div "Navigate back" at bounding box center [125, 9] width 7 height 7
